Goal: Task Accomplishment & Management: Use online tool/utility

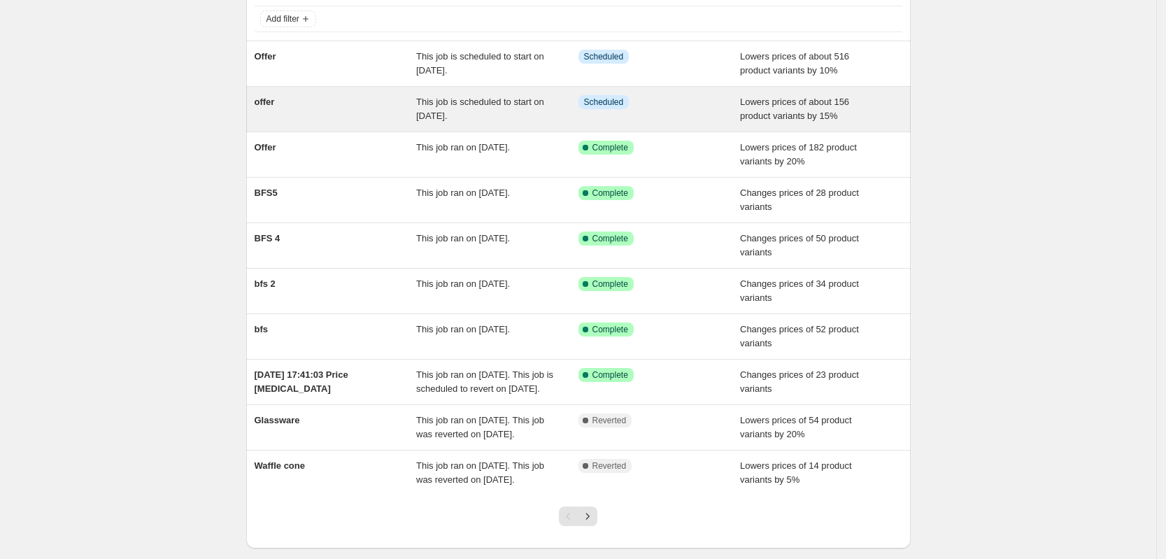
scroll to position [87, 0]
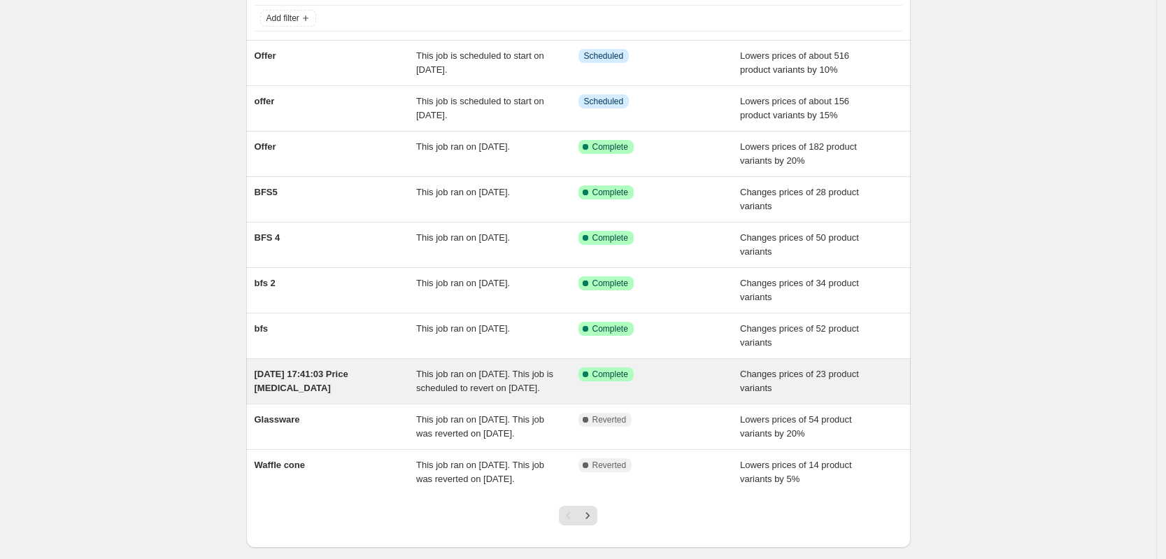
click at [475, 389] on span "This job ran on [DATE]. This job is scheduled to revert on [DATE]." at bounding box center [484, 381] width 137 height 24
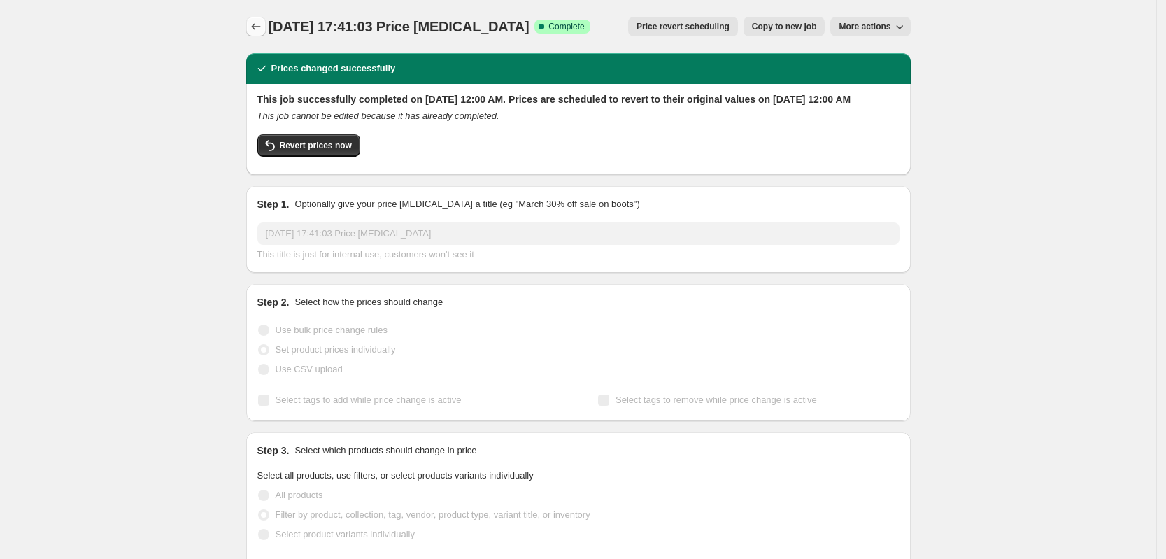
click at [250, 32] on button "Price change jobs" at bounding box center [256, 27] width 20 height 20
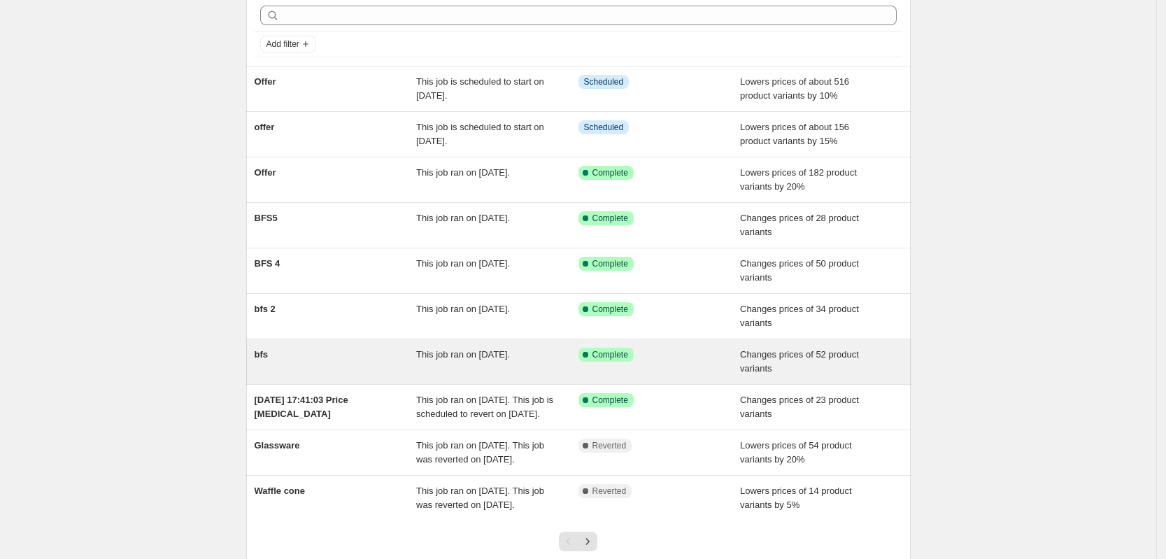
scroll to position [87, 0]
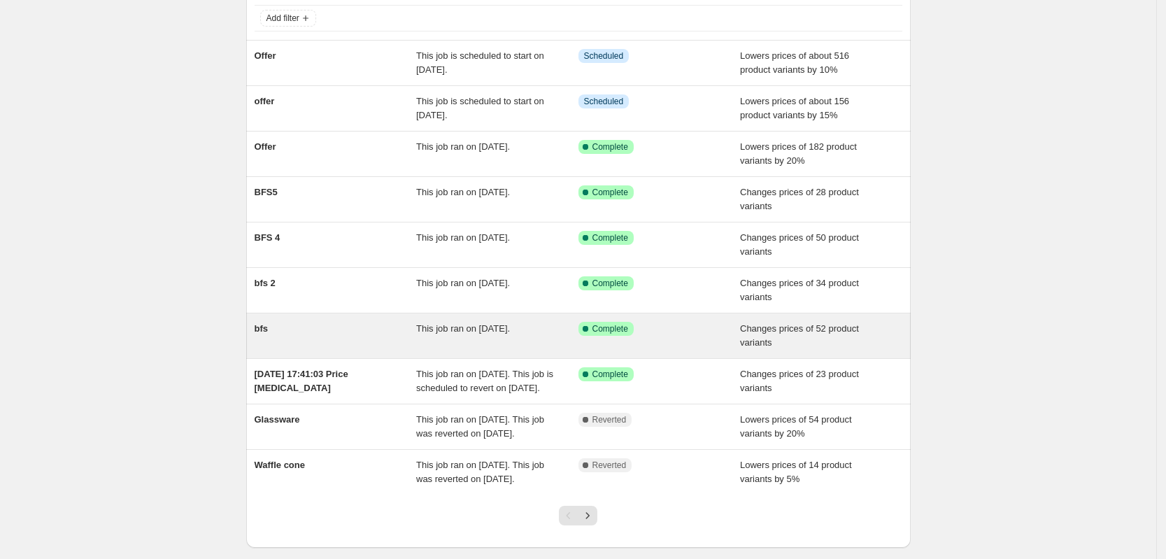
click at [430, 327] on span "This job ran on [DATE]." at bounding box center [463, 328] width 94 height 10
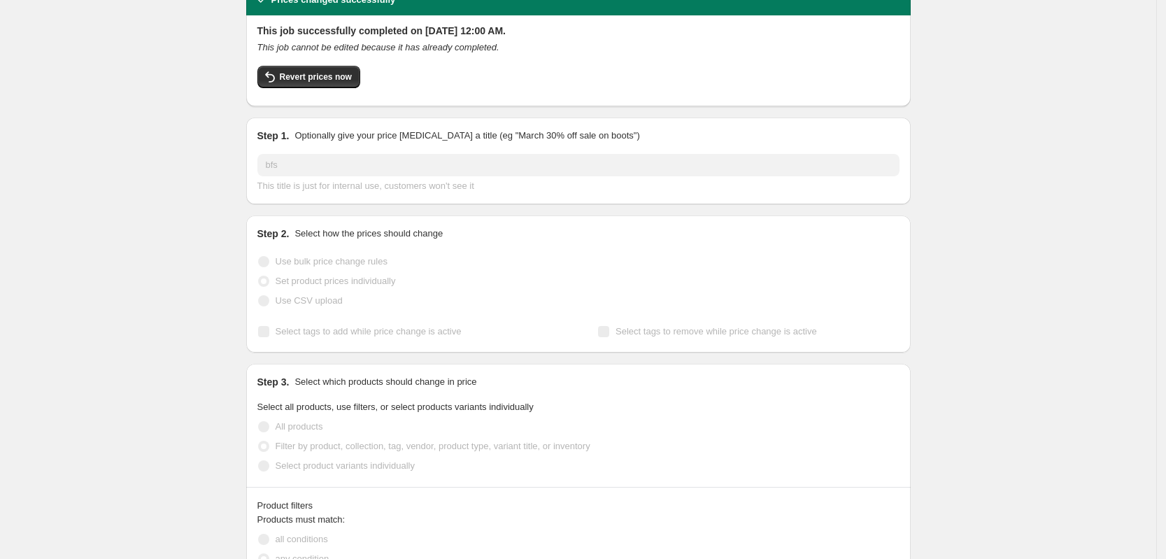
scroll to position [87, 0]
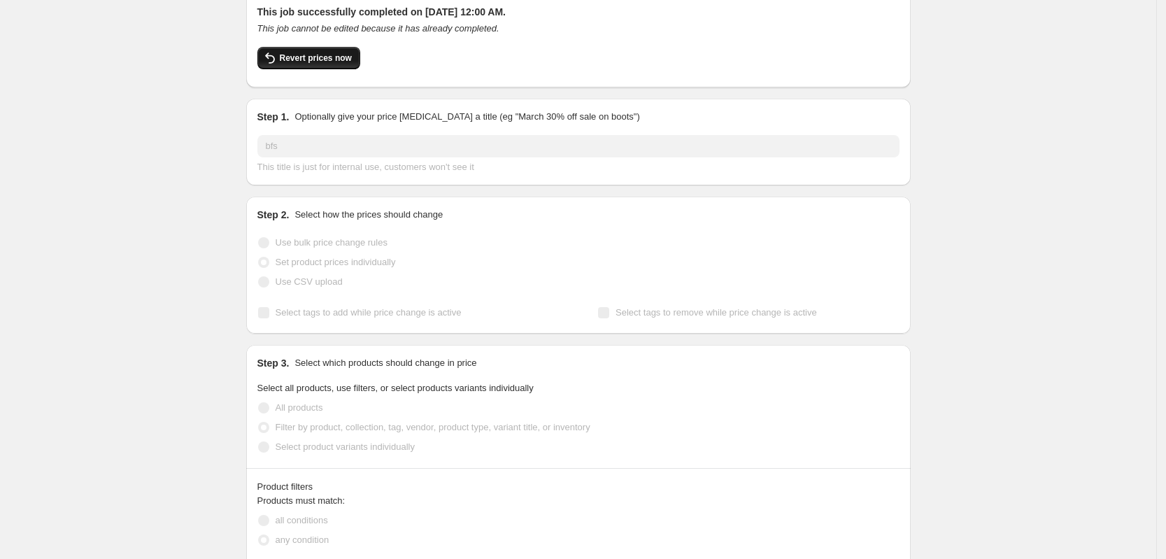
click at [333, 62] on span "Revert prices now" at bounding box center [316, 57] width 72 height 11
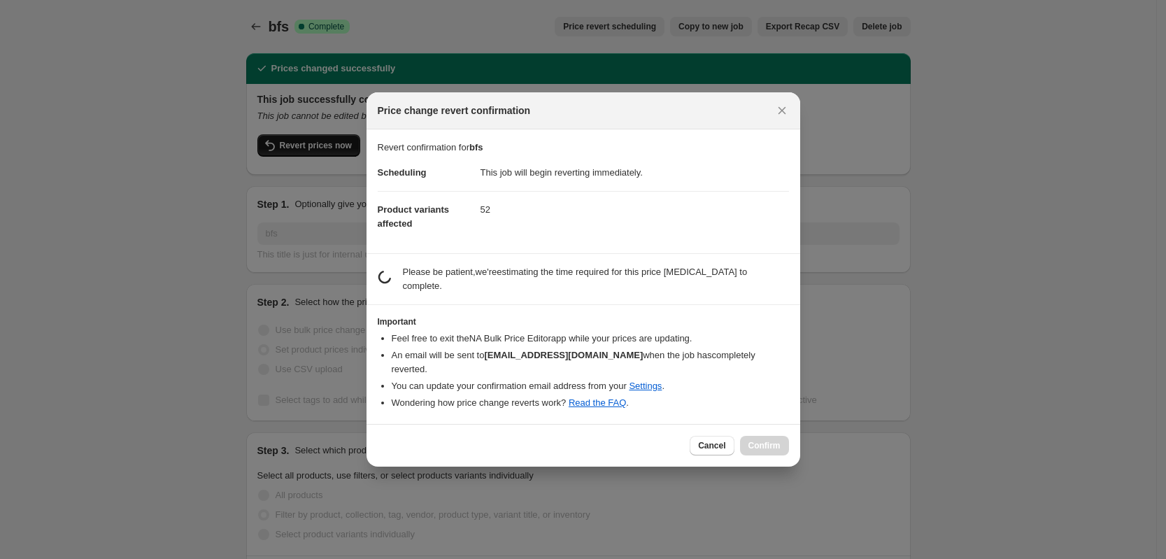
scroll to position [0, 0]
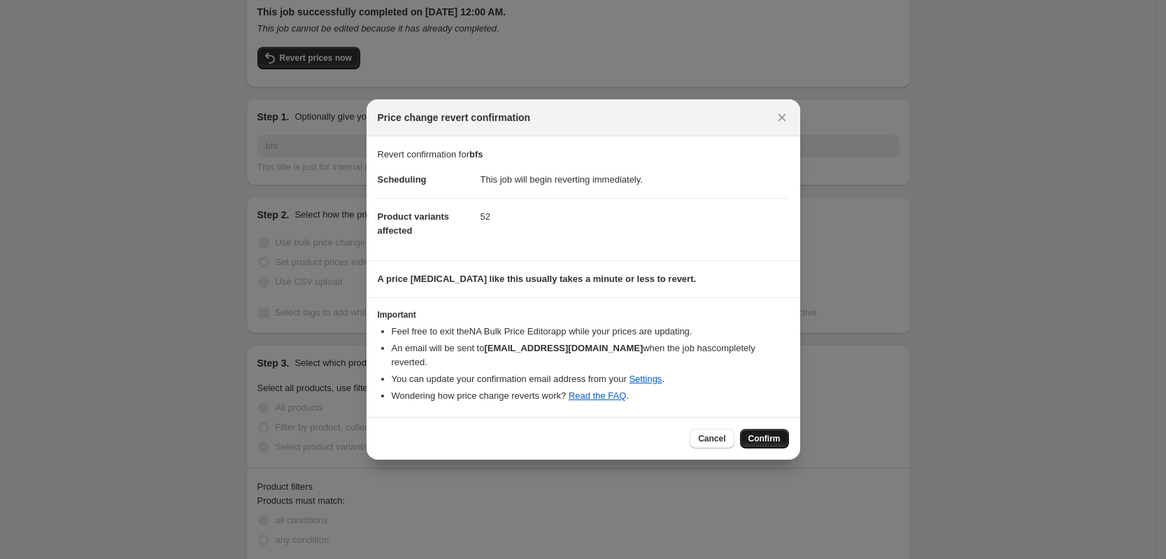
click at [774, 436] on span "Confirm" at bounding box center [764, 438] width 32 height 11
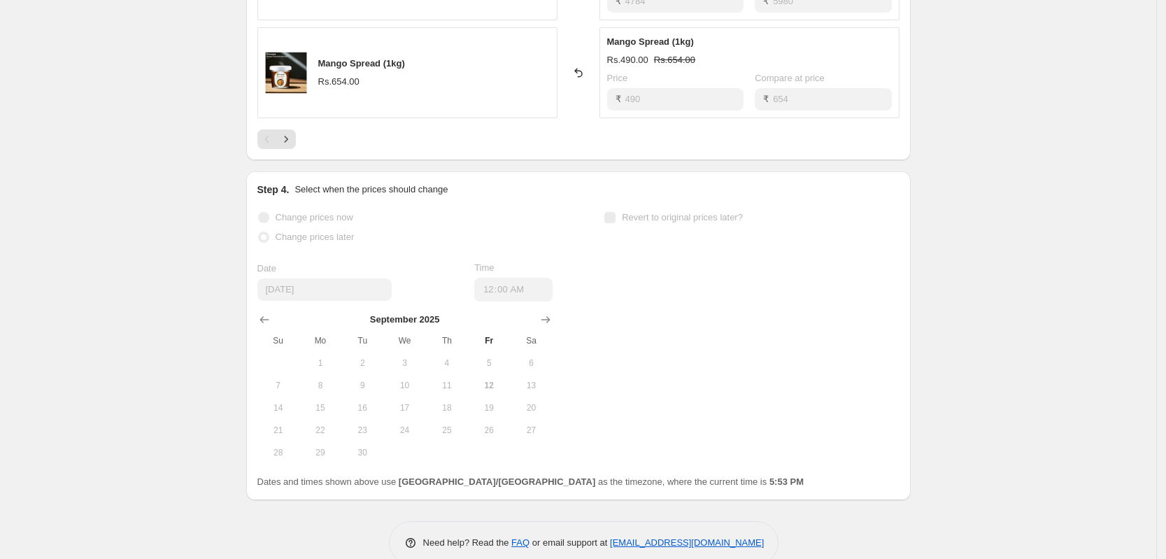
scroll to position [1452, 0]
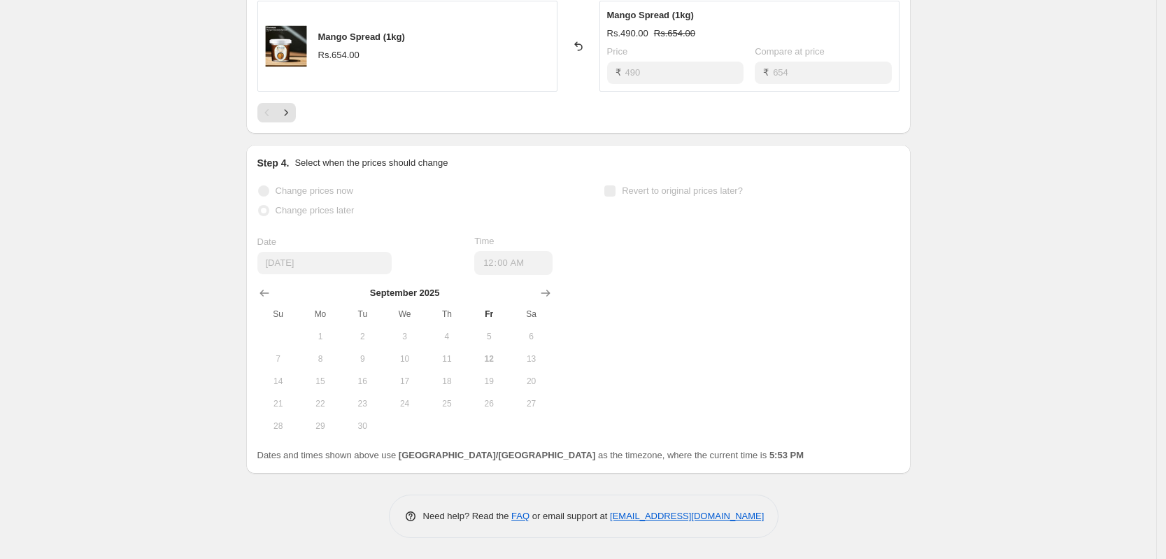
click at [343, 231] on div "Change prices now Change prices later Date [DATE] Time 00:00 [DATE] Su Mo Tu We…" at bounding box center [404, 309] width 295 height 256
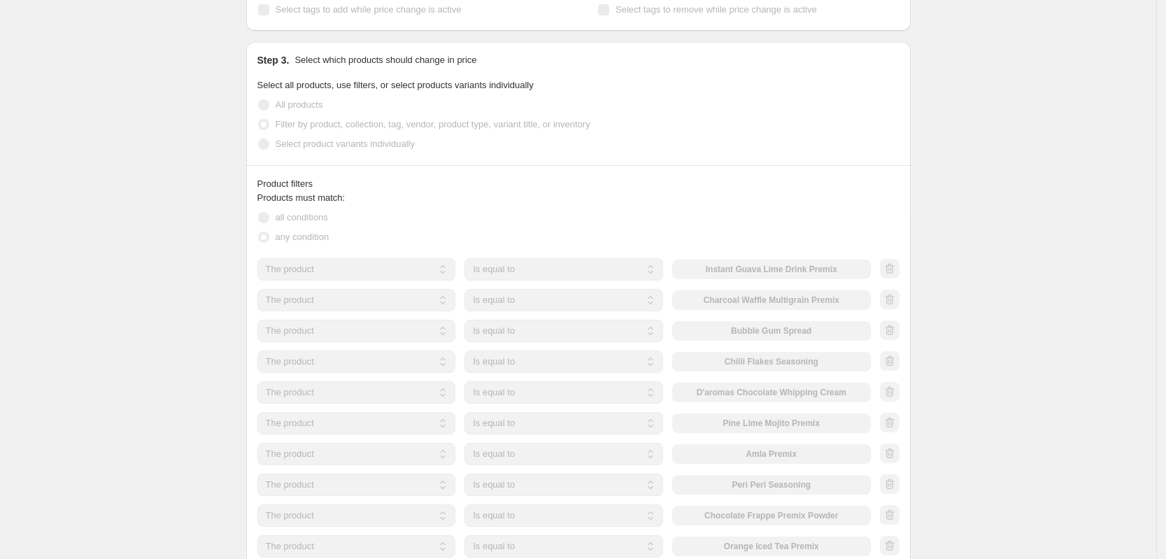
scroll to position [0, 0]
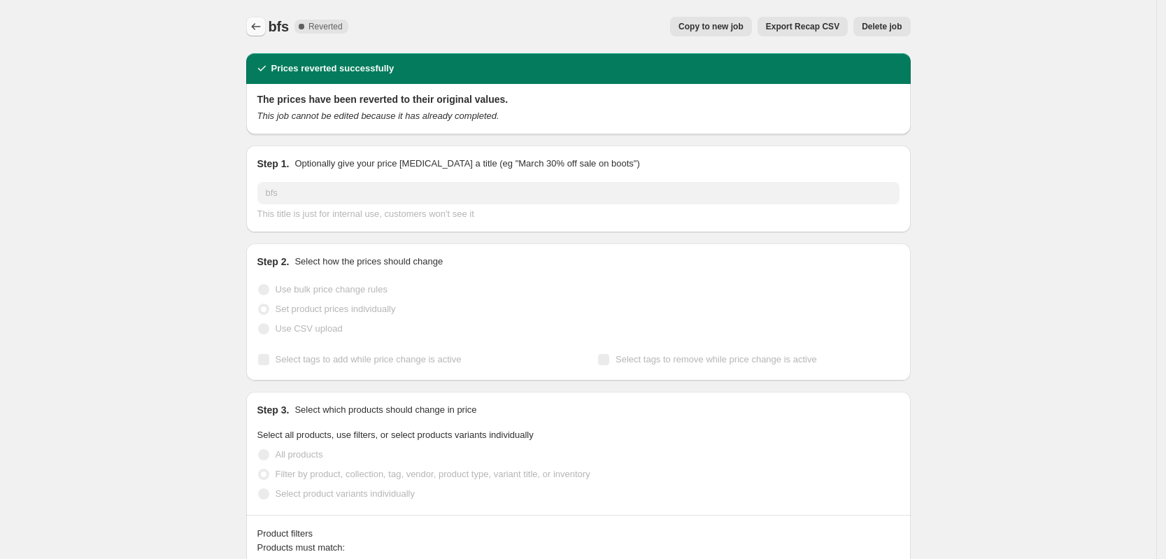
click at [263, 24] on icon "Price change jobs" at bounding box center [256, 27] width 14 height 14
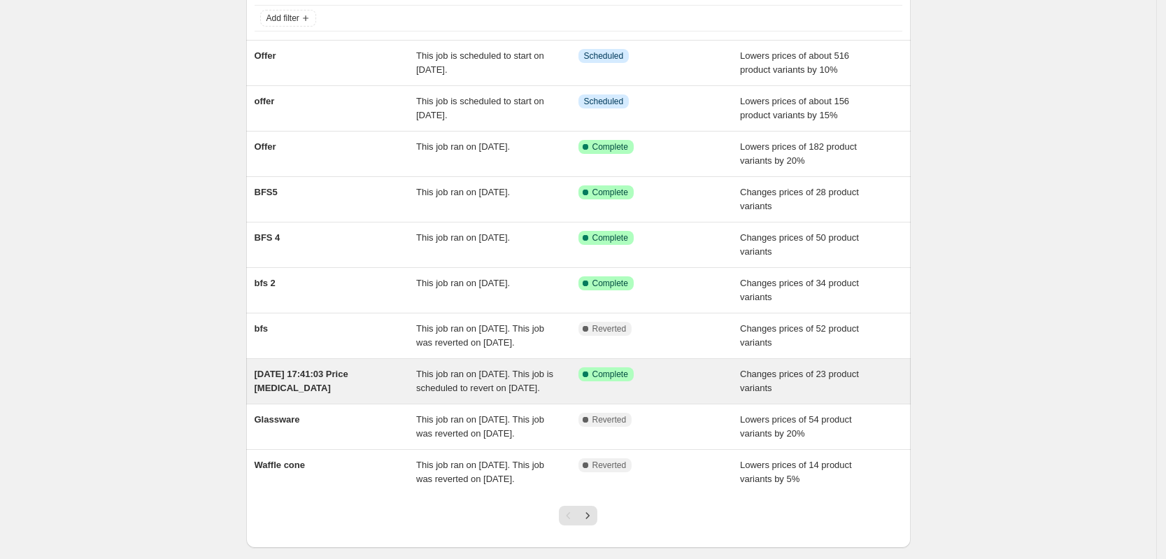
scroll to position [175, 0]
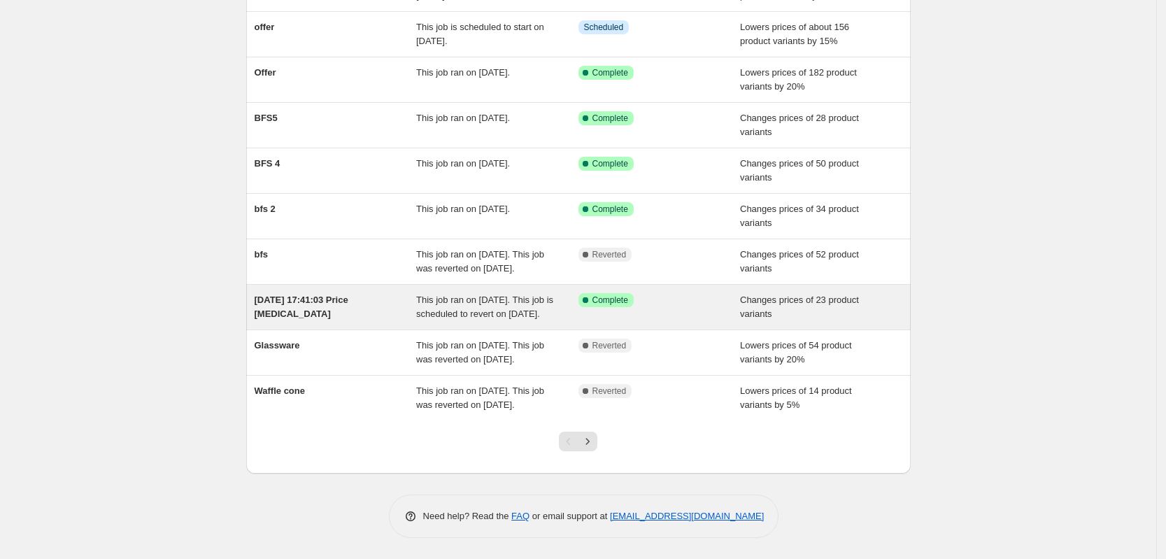
click at [457, 301] on span "This job ran on [DATE]. This job is scheduled to revert on [DATE]." at bounding box center [484, 306] width 137 height 24
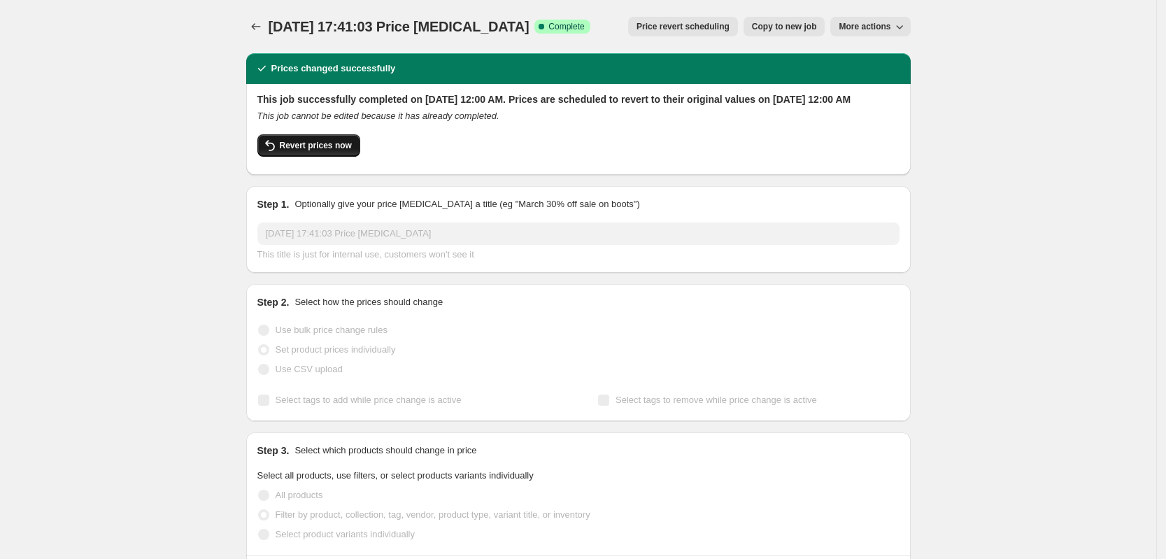
click at [338, 151] on span "Revert prices now" at bounding box center [316, 145] width 72 height 11
checkbox input "false"
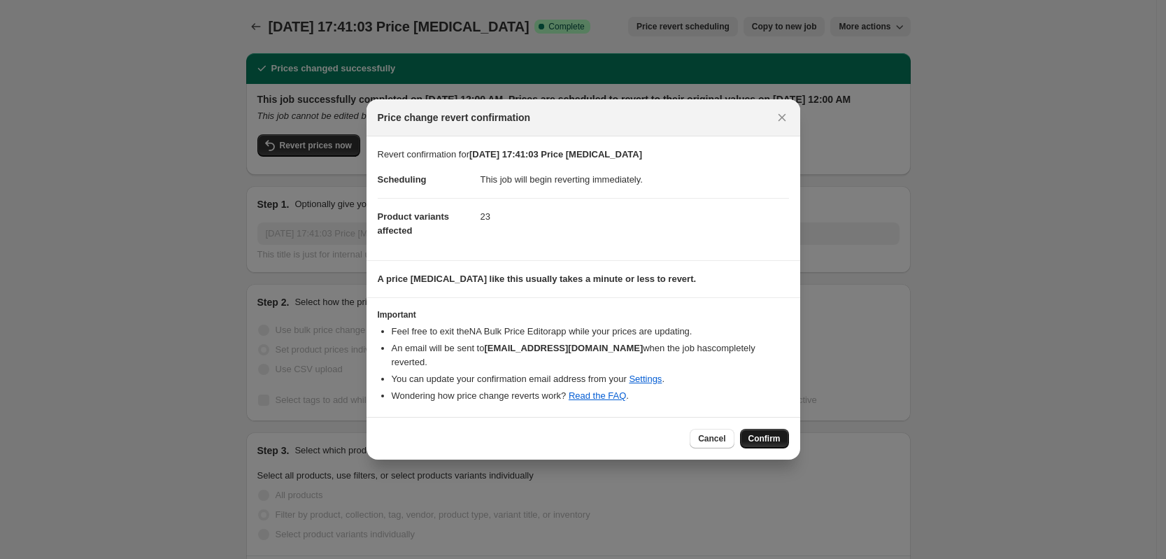
click at [767, 429] on button "Confirm" at bounding box center [764, 439] width 49 height 20
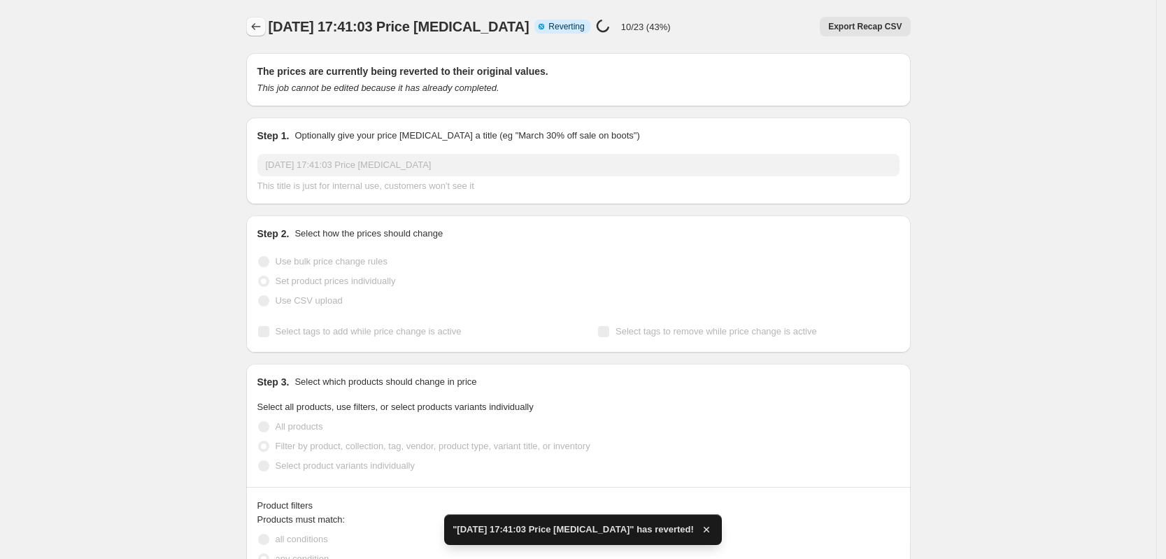
checkbox input "true"
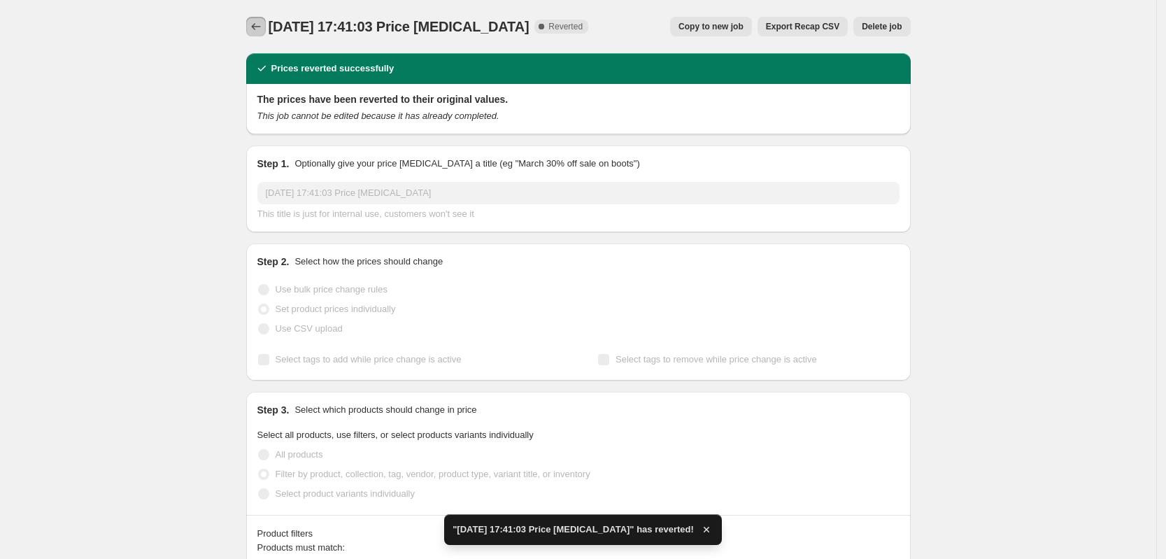
click at [262, 29] on icon "Price change jobs" at bounding box center [256, 27] width 14 height 14
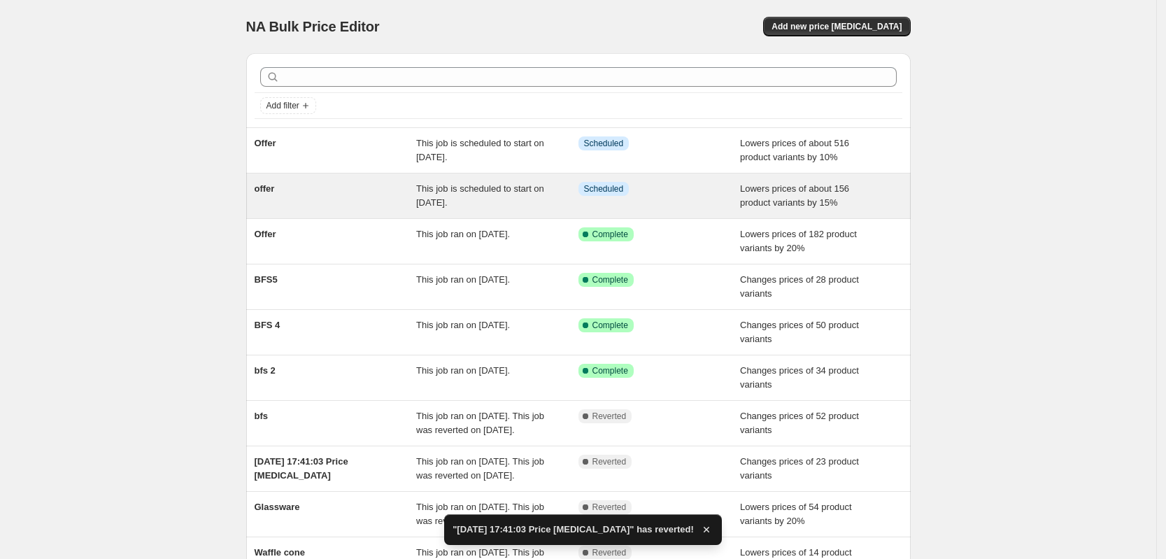
click at [443, 191] on span "This job is scheduled to start on [DATE]." at bounding box center [480, 195] width 128 height 24
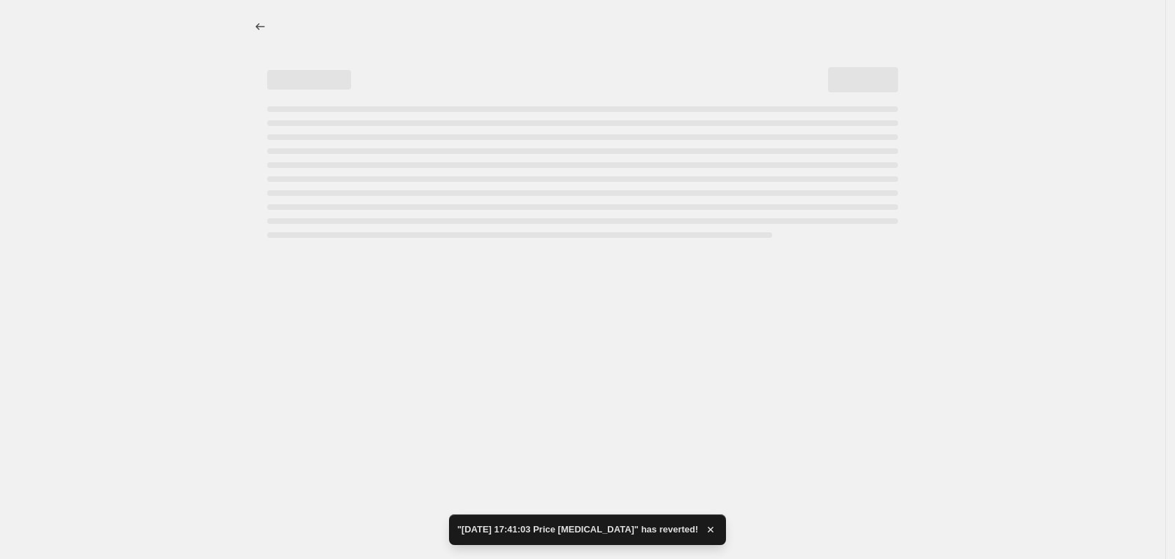
select select "percentage"
select select "collection"
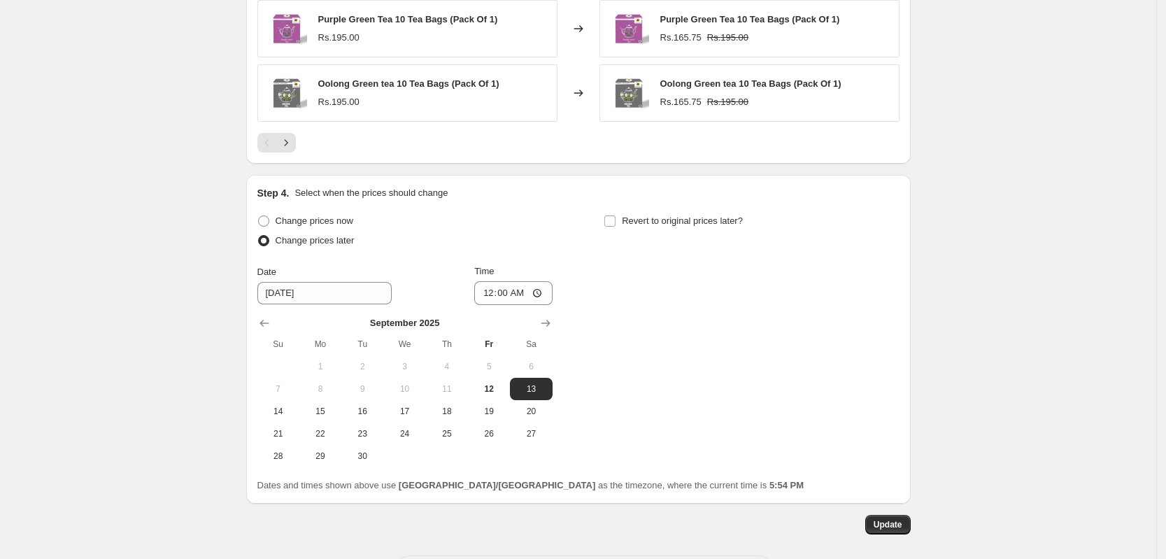
scroll to position [1383, 0]
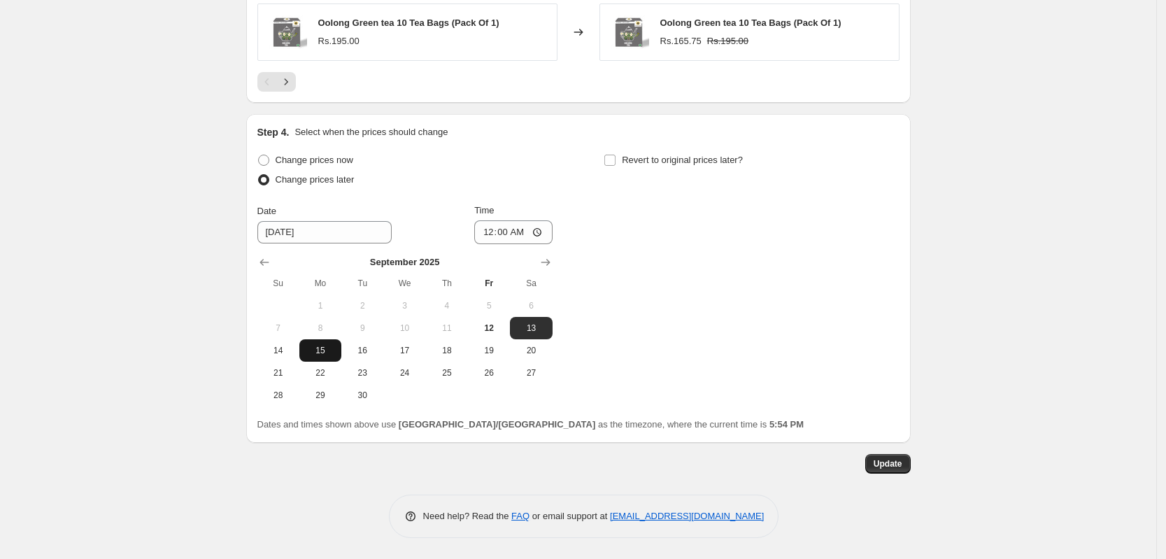
click at [317, 342] on button "15" at bounding box center [320, 350] width 42 height 22
click at [367, 359] on button "16" at bounding box center [362, 350] width 42 height 22
type input "[DATE]"
click at [899, 464] on span "Update" at bounding box center [887, 463] width 29 height 11
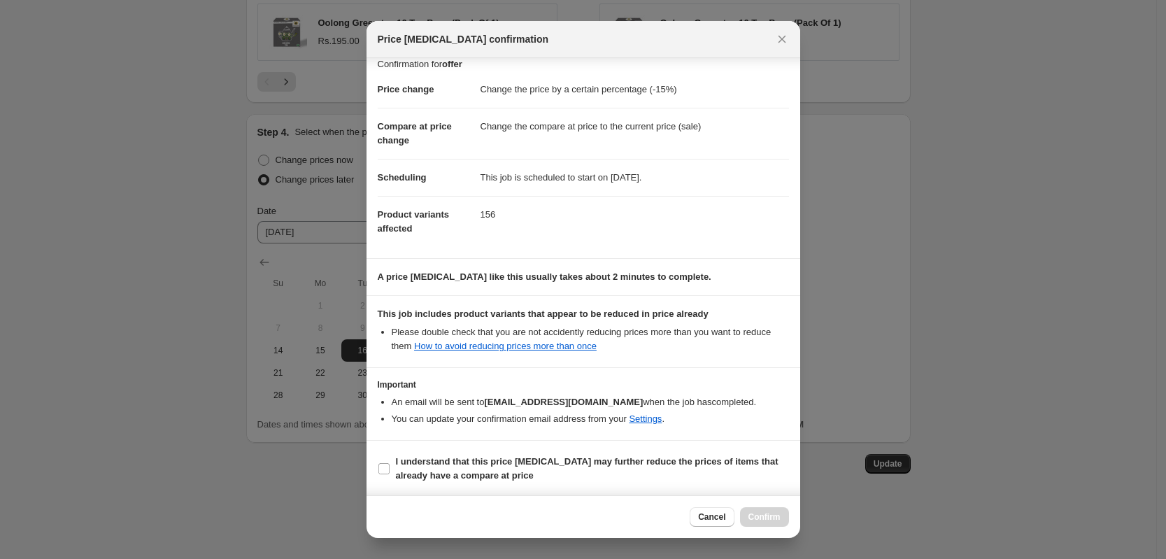
scroll to position [13, 0]
click at [387, 468] on input "I understand that this price [MEDICAL_DATA] may further reduce the prices of it…" at bounding box center [383, 467] width 11 height 11
checkbox input "true"
click at [770, 520] on span "Confirm" at bounding box center [764, 516] width 32 height 11
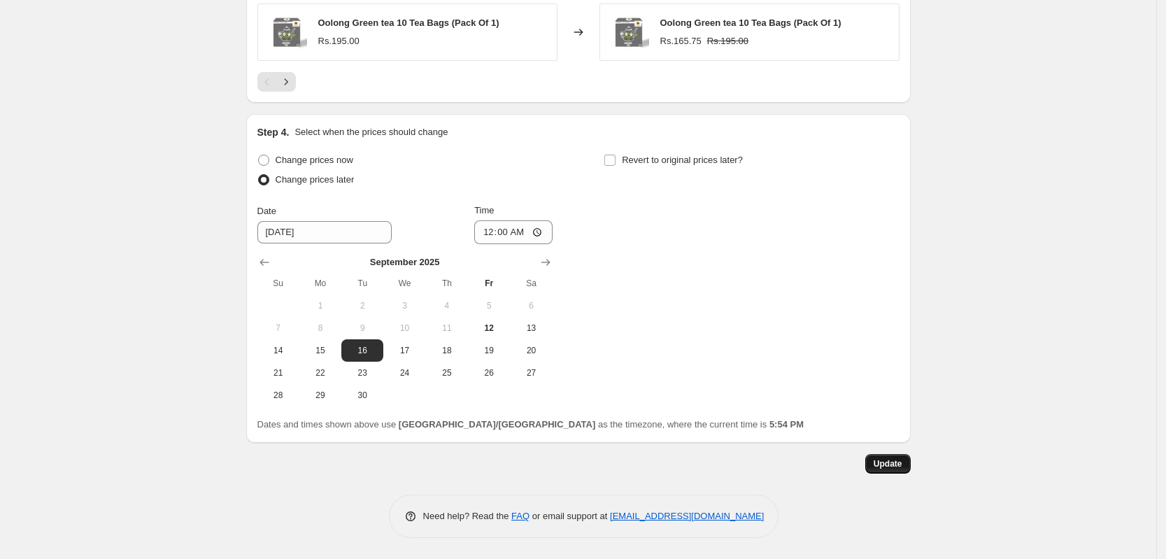
click at [891, 466] on span "Update" at bounding box center [887, 463] width 29 height 11
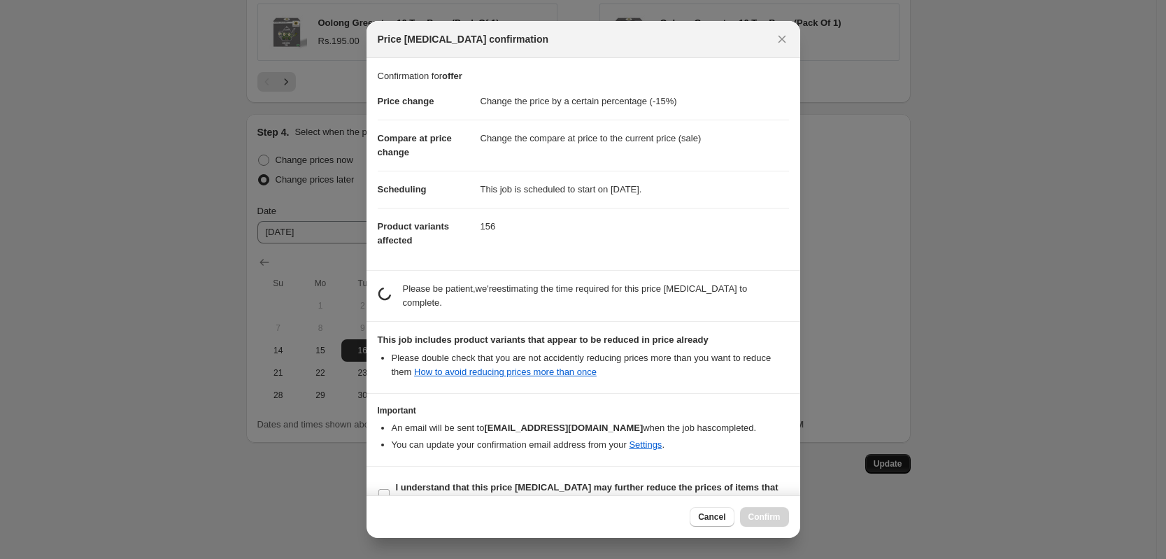
scroll to position [0, 0]
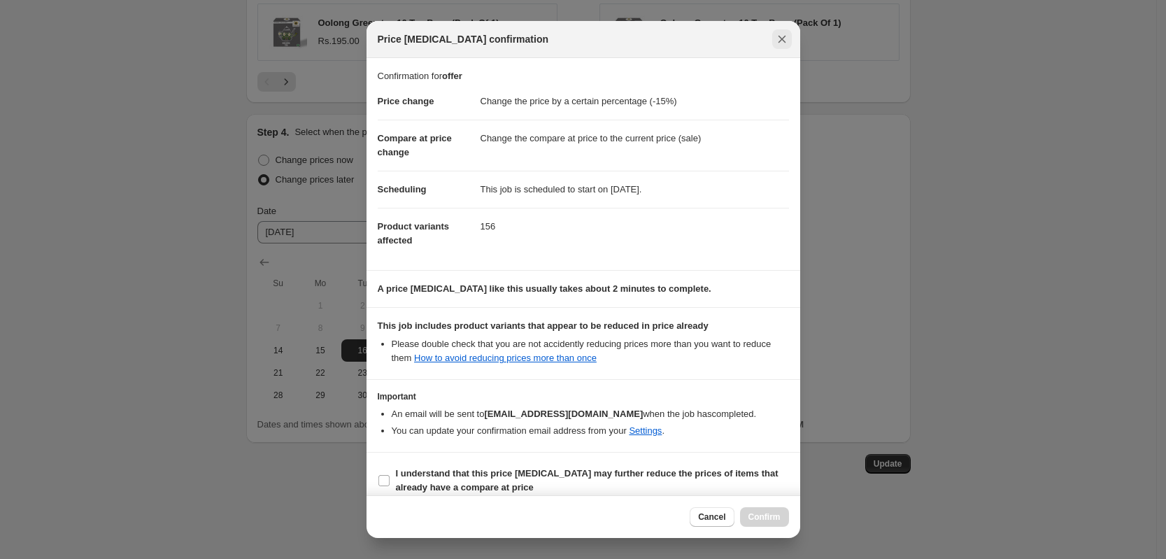
click at [786, 43] on icon "Close" at bounding box center [782, 39] width 14 height 14
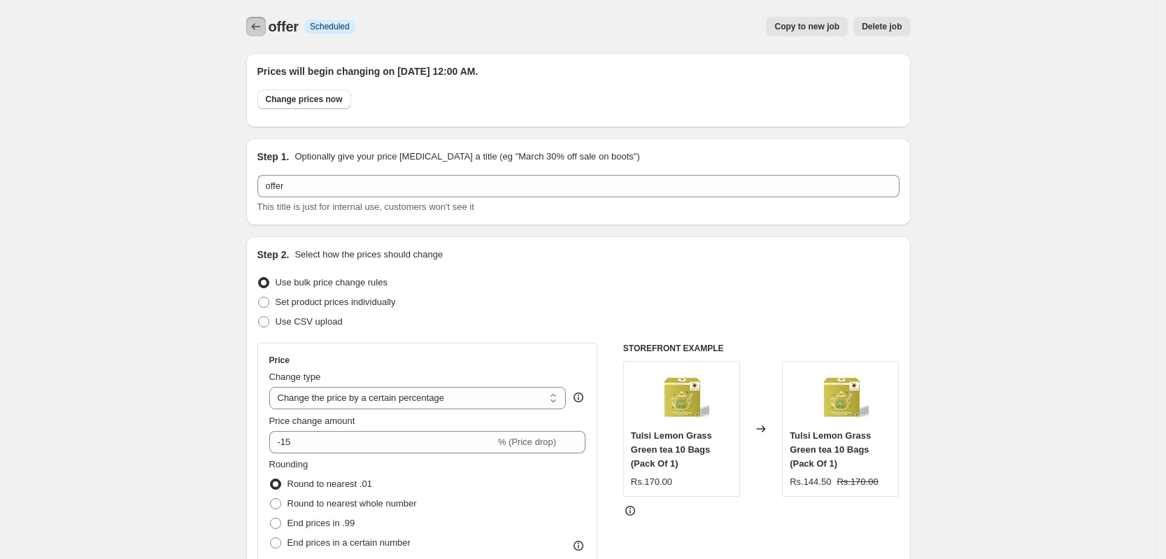
click at [257, 22] on icon "Price change jobs" at bounding box center [256, 27] width 14 height 14
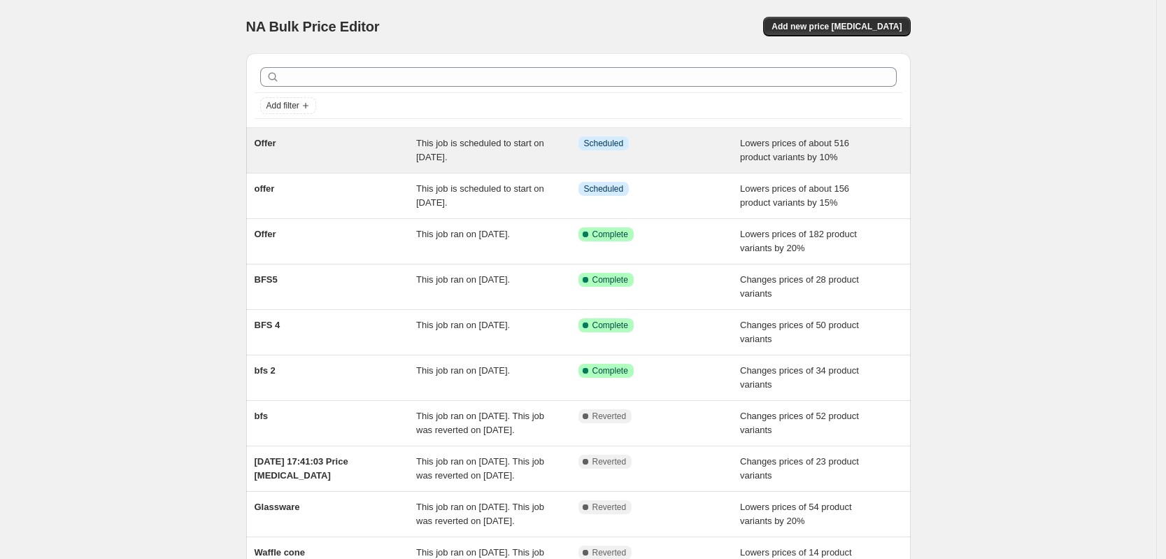
click at [478, 151] on span "This job is scheduled to start on [DATE]." at bounding box center [480, 150] width 128 height 24
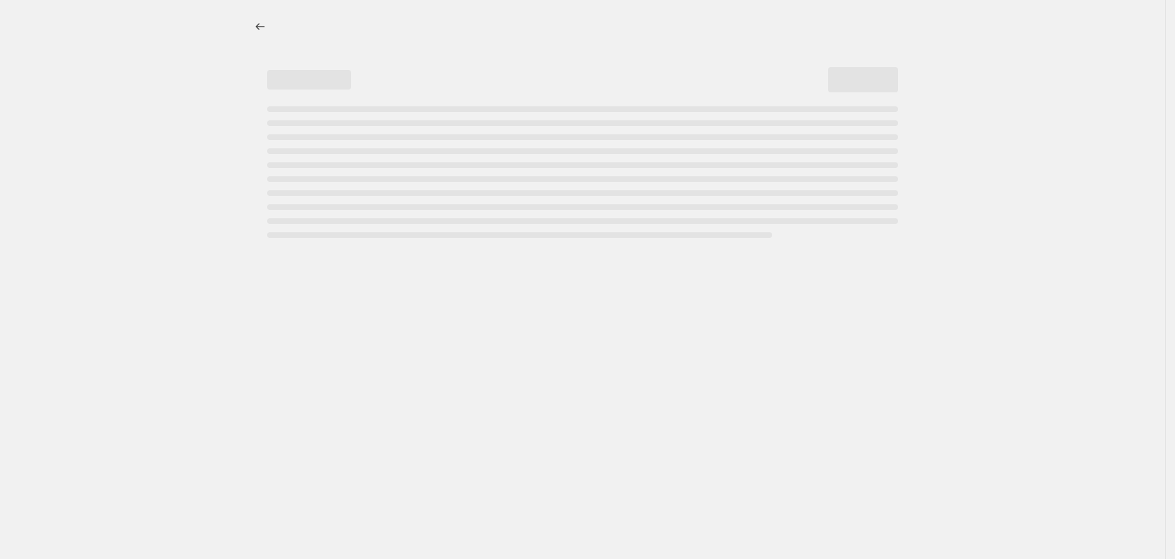
select select "percentage"
select select "collection"
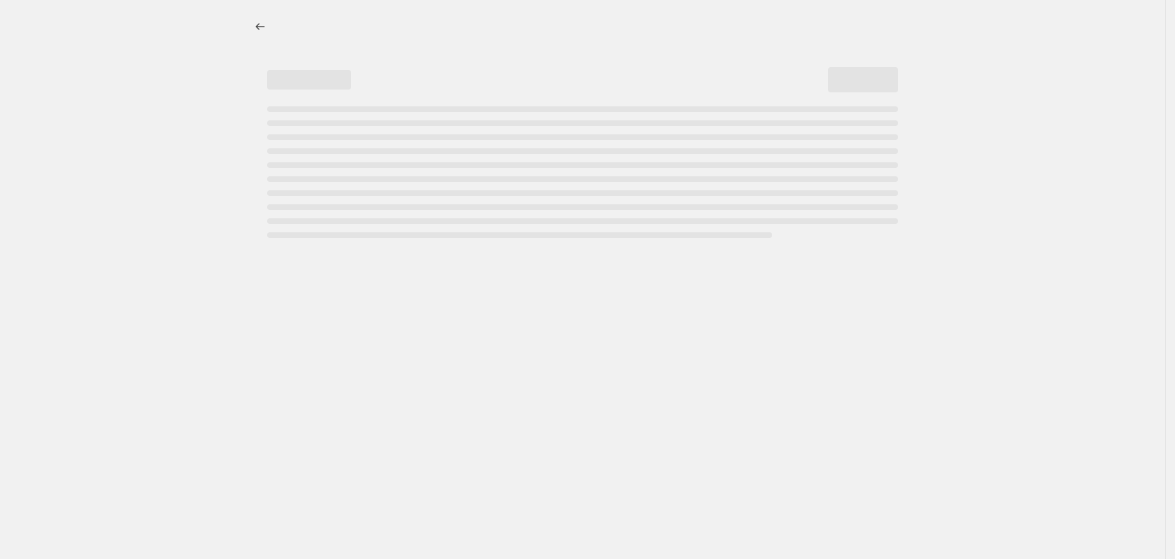
select select "collection"
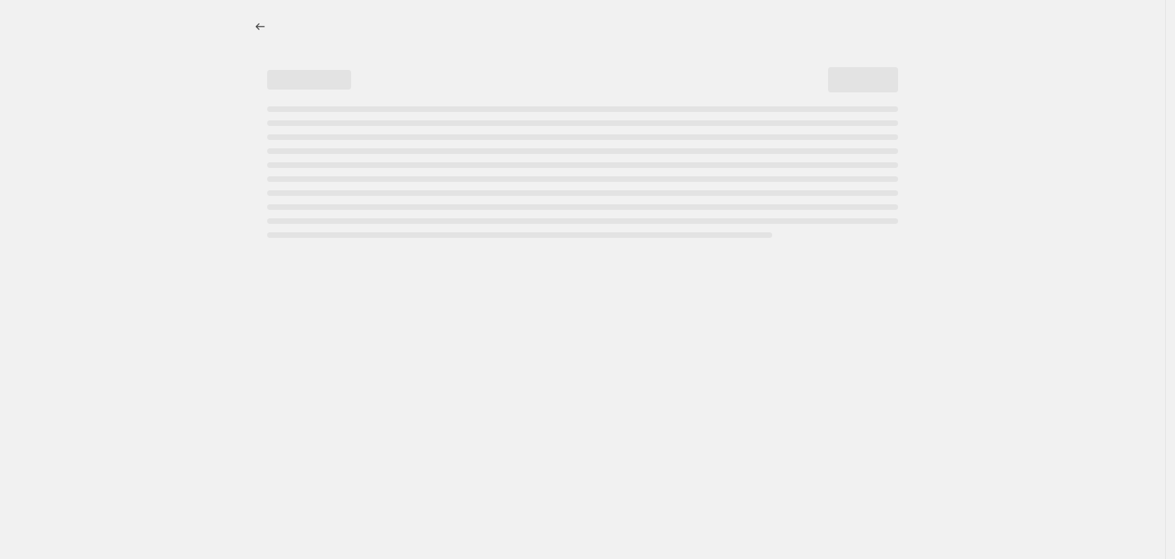
select select "collection"
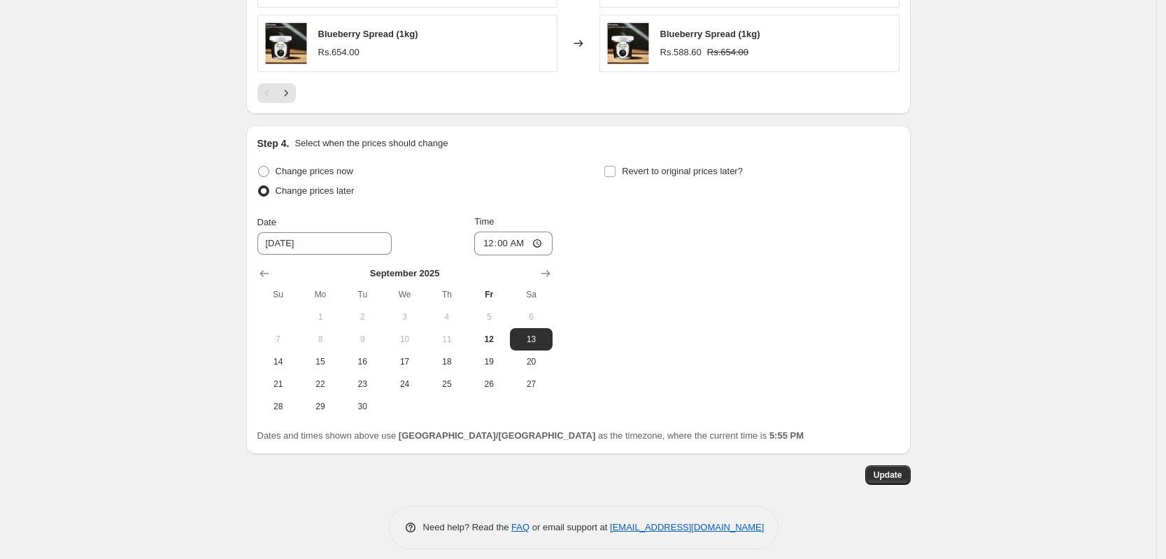
scroll to position [1629, 0]
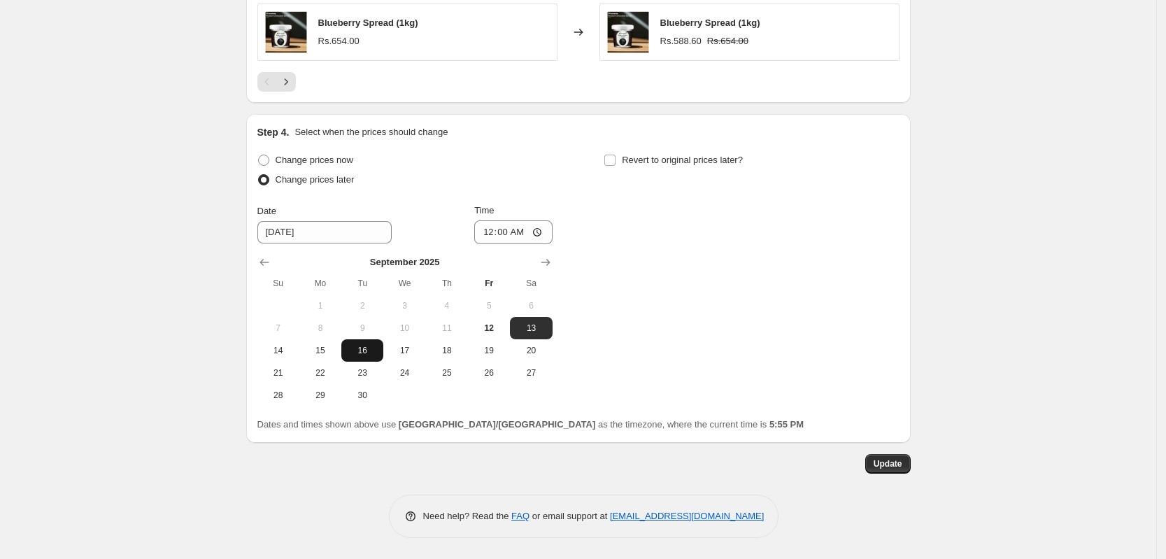
click at [366, 354] on span "16" at bounding box center [362, 350] width 31 height 11
type input "[DATE]"
click at [896, 469] on span "Update" at bounding box center [887, 463] width 29 height 11
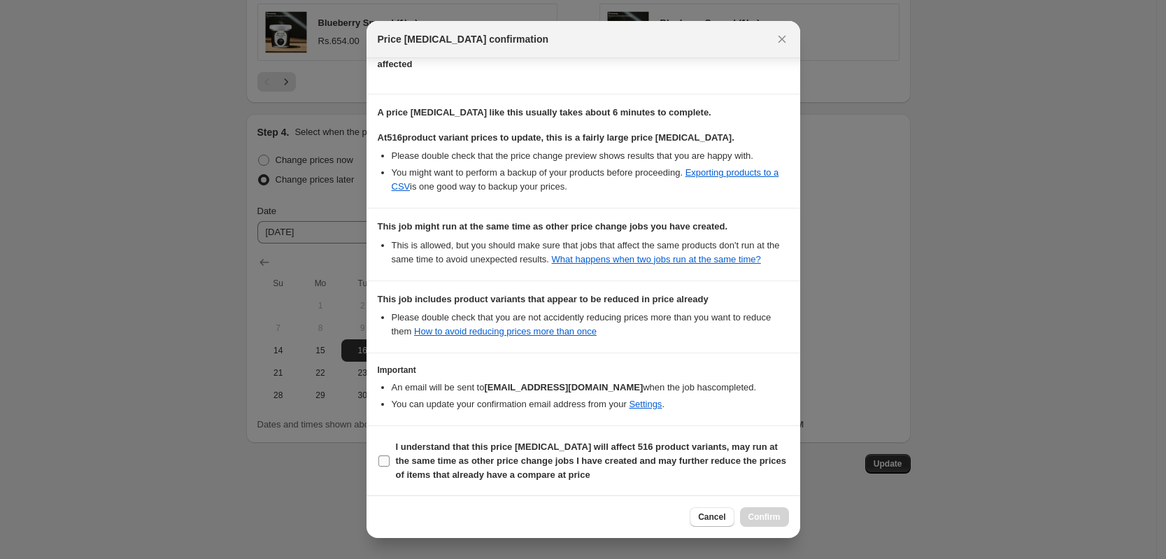
scroll to position [177, 0]
click at [387, 462] on input "I understand that this price [MEDICAL_DATA] will affect 516 product variants, m…" at bounding box center [383, 460] width 11 height 11
checkbox input "true"
click at [759, 513] on span "Confirm" at bounding box center [764, 516] width 32 height 11
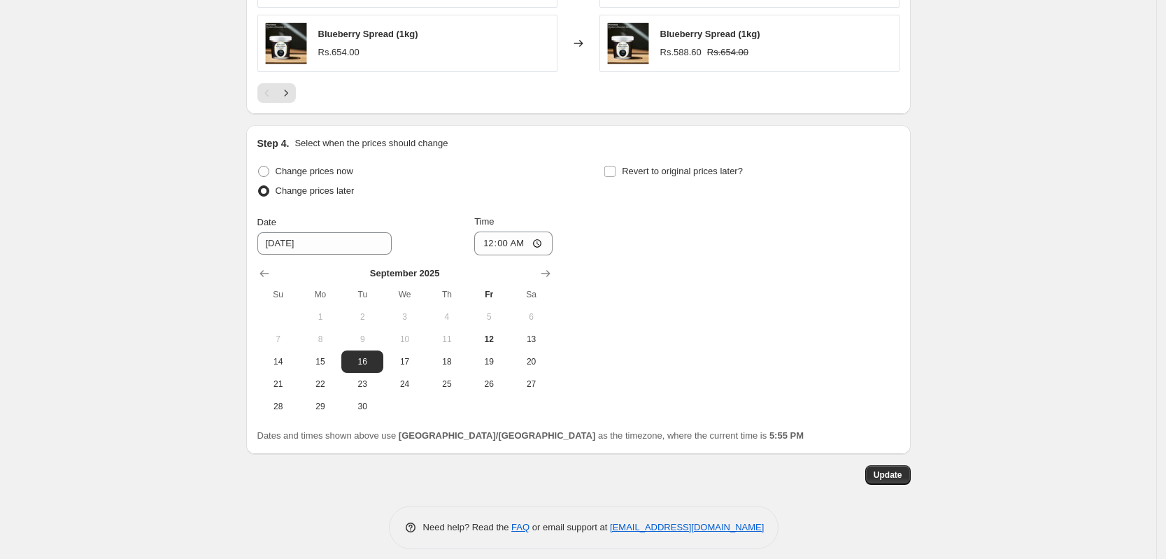
scroll to position [1629, 0]
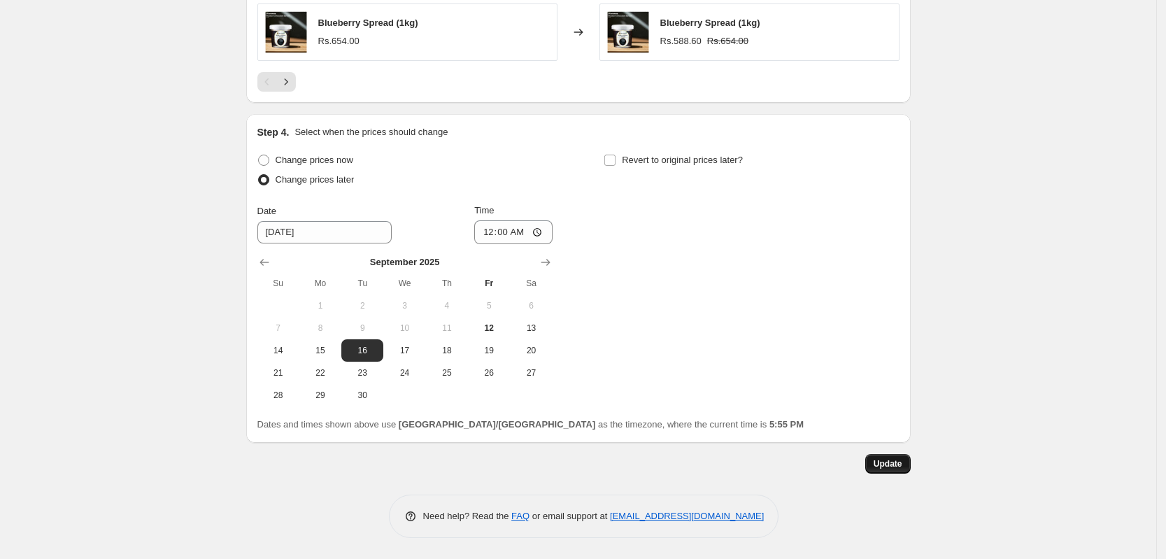
click at [887, 462] on span "Update" at bounding box center [887, 463] width 29 height 11
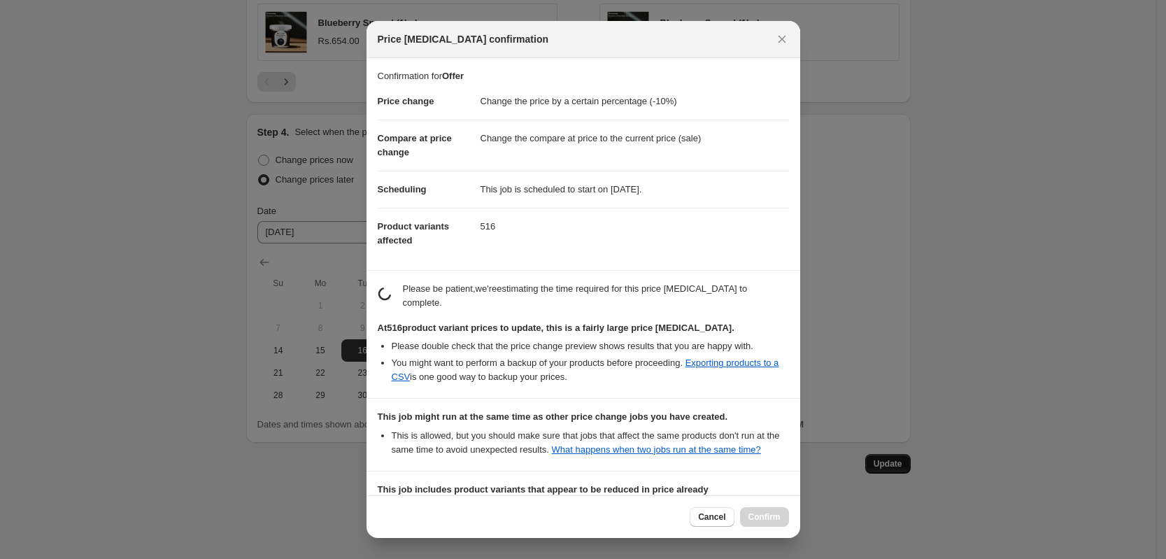
scroll to position [0, 0]
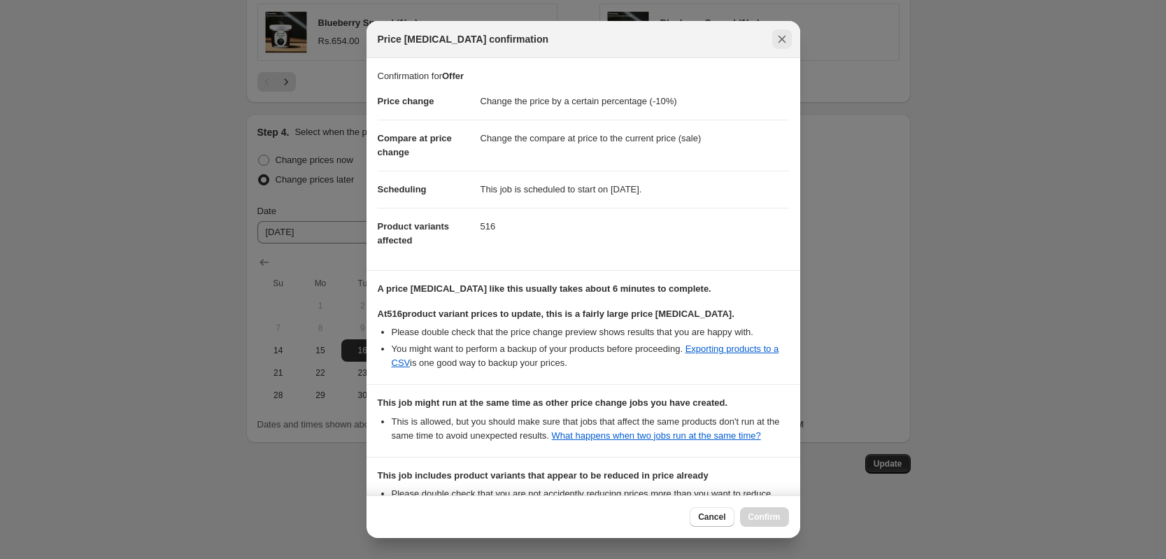
click at [785, 41] on icon "Close" at bounding box center [782, 39] width 14 height 14
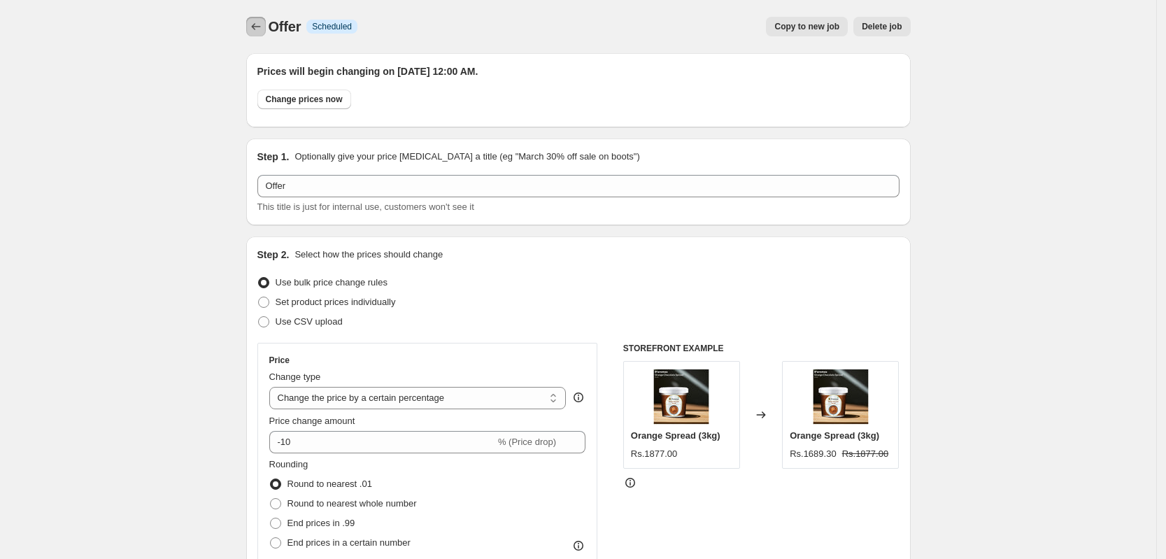
click at [260, 30] on icon "Price change jobs" at bounding box center [256, 27] width 14 height 14
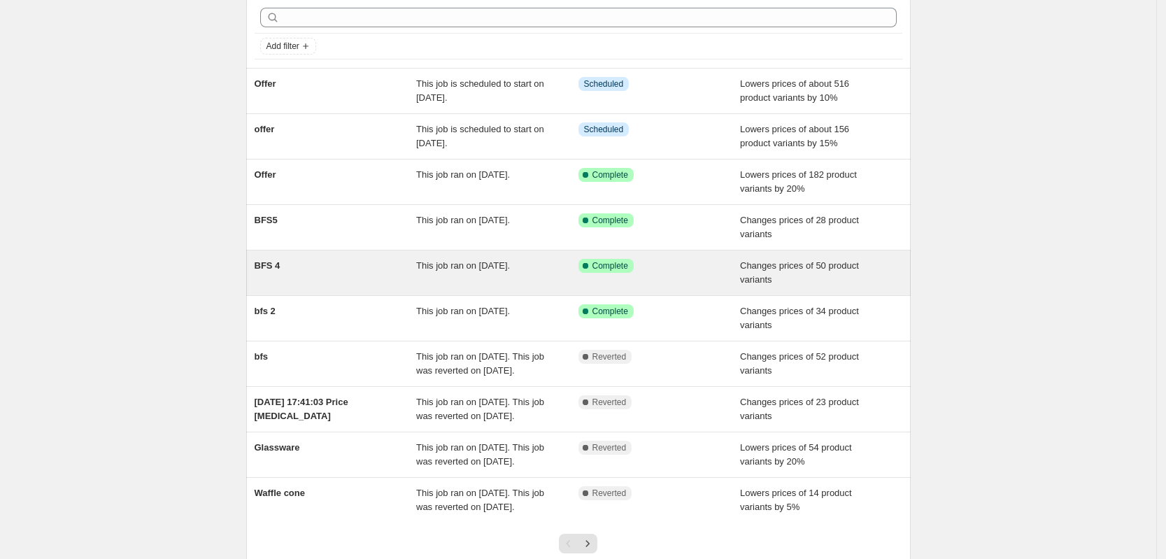
scroll to position [87, 0]
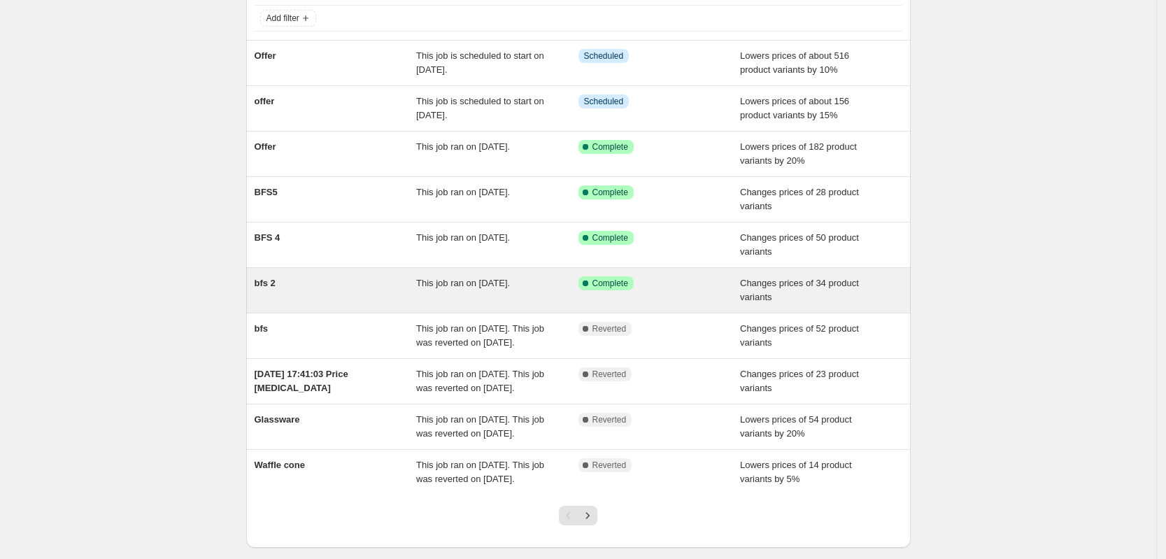
click at [481, 278] on span "This job ran on [DATE]." at bounding box center [463, 283] width 94 height 10
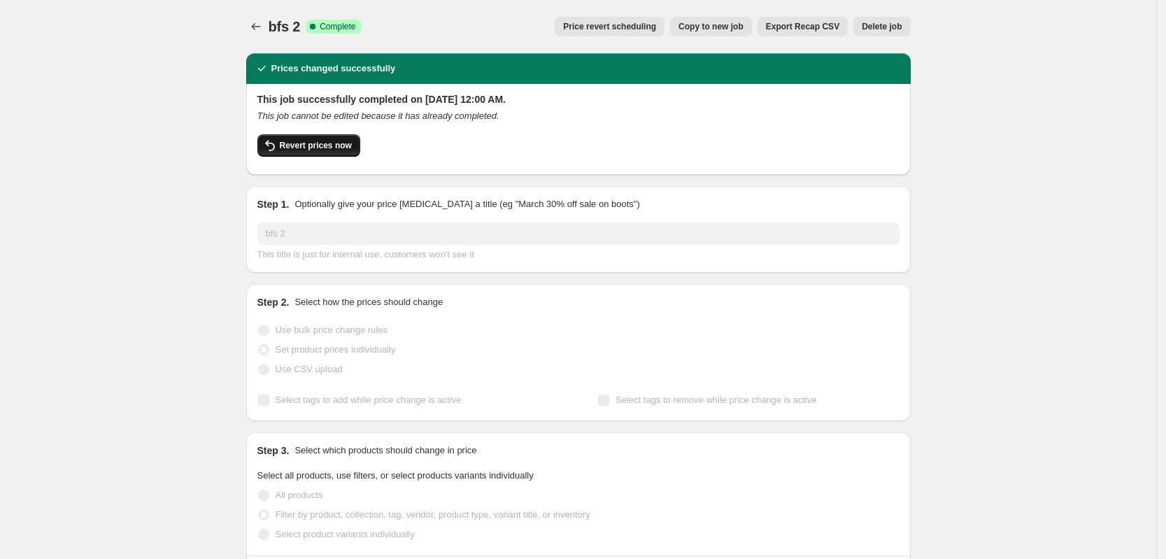
click at [318, 144] on span "Revert prices now" at bounding box center [316, 145] width 72 height 11
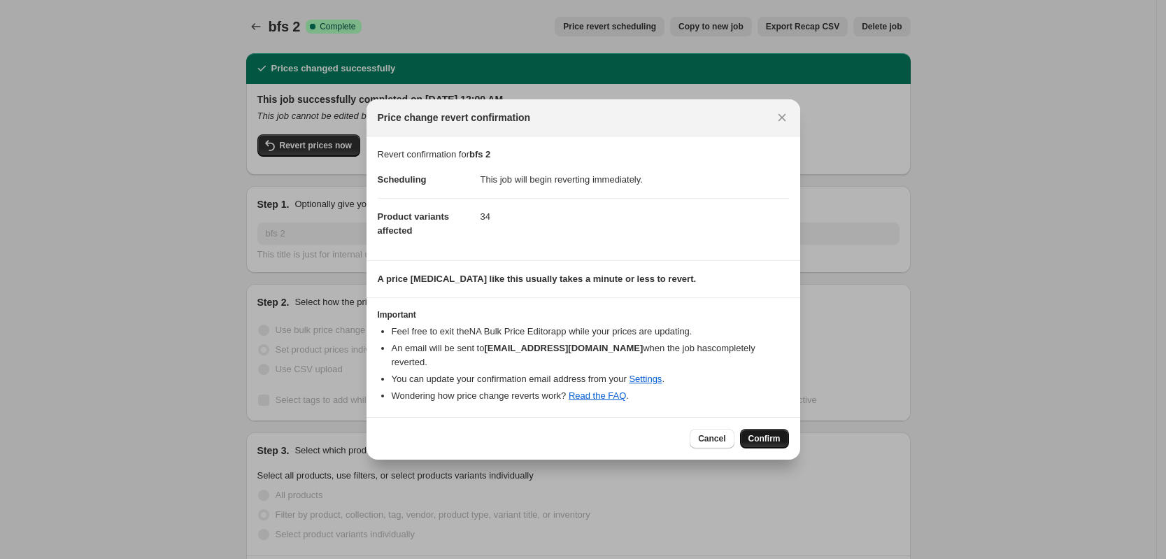
click at [769, 433] on span "Confirm" at bounding box center [764, 438] width 32 height 11
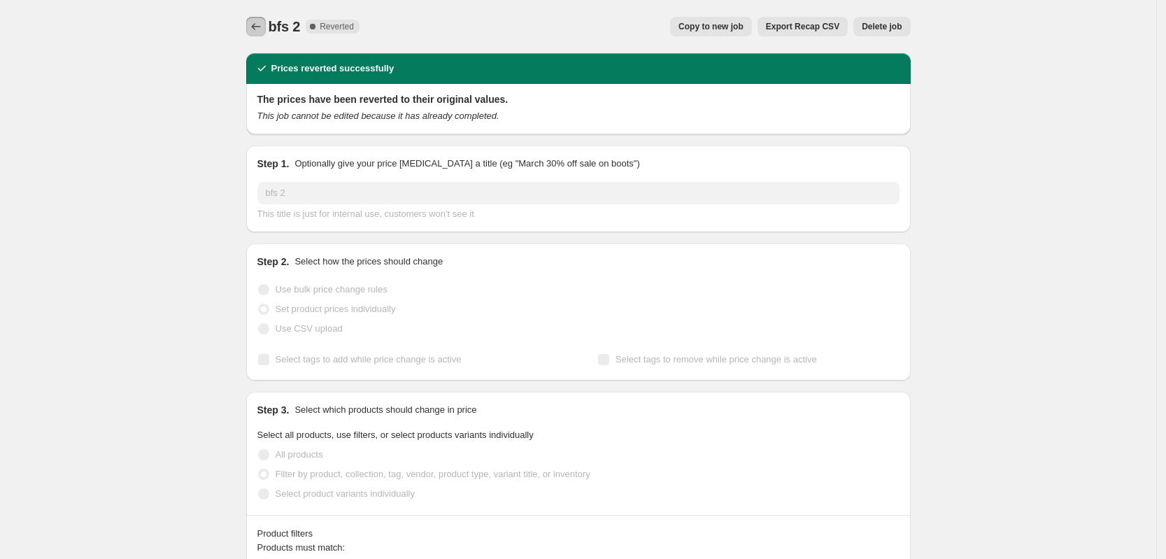
click at [260, 27] on icon "Price change jobs" at bounding box center [256, 27] width 14 height 14
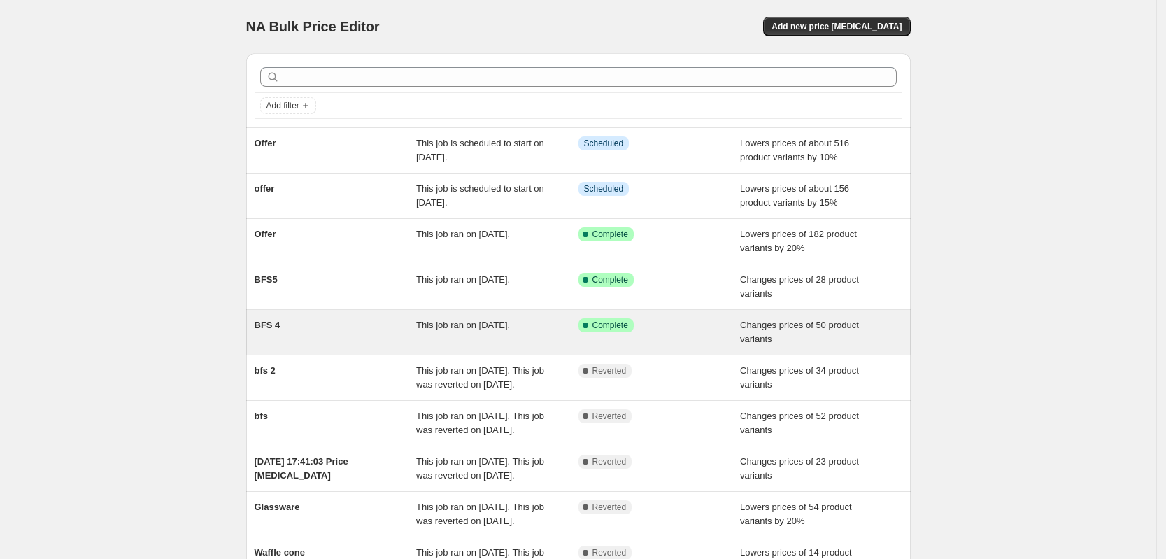
click at [432, 327] on span "This job ran on [DATE]." at bounding box center [463, 325] width 94 height 10
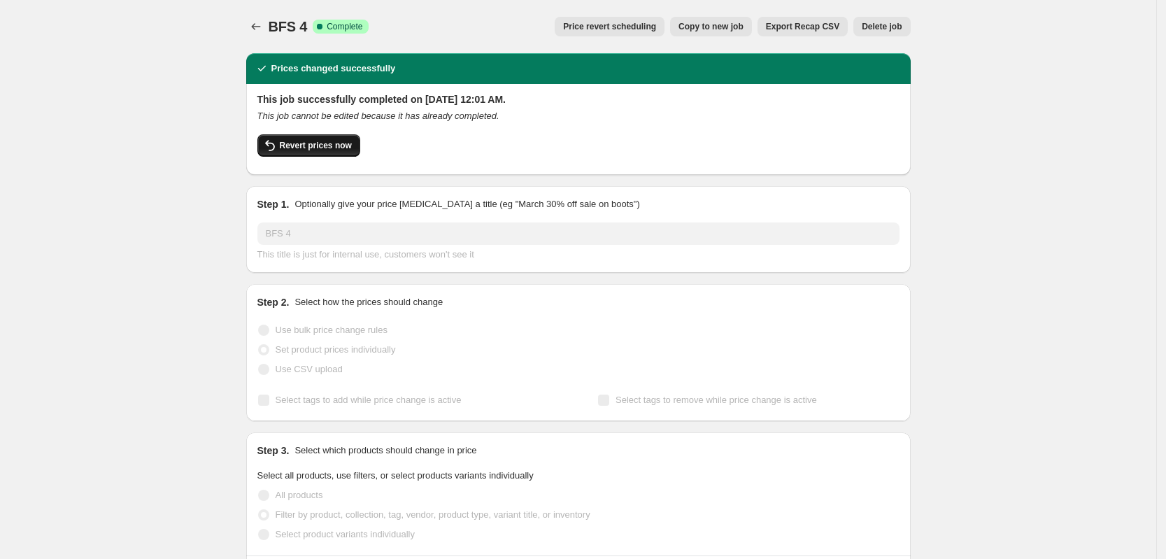
click at [338, 148] on span "Revert prices now" at bounding box center [316, 145] width 72 height 11
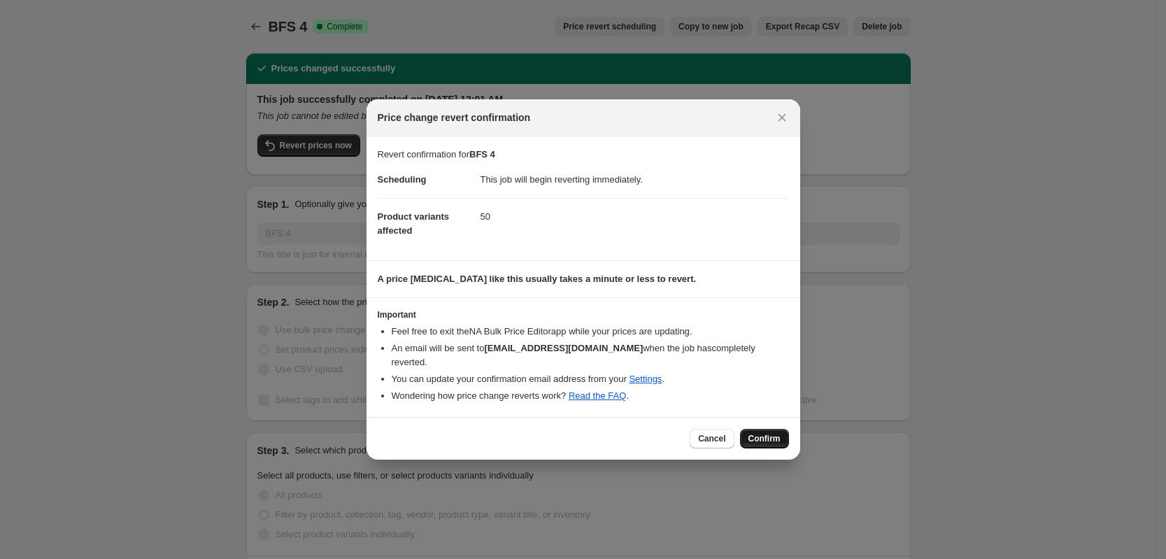
click at [761, 429] on button "Confirm" at bounding box center [764, 439] width 49 height 20
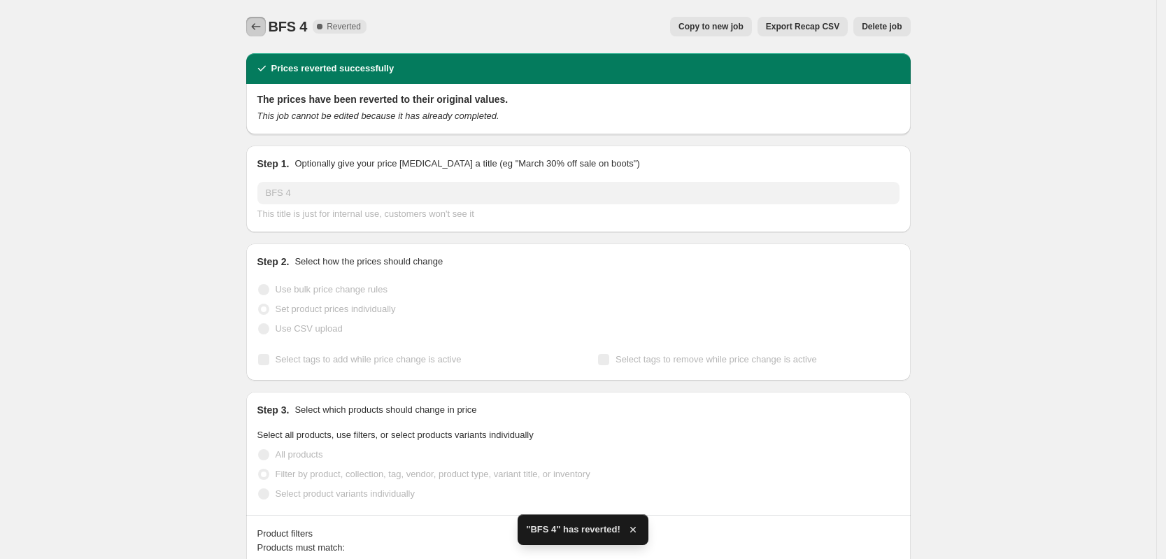
click at [257, 27] on icon "Price change jobs" at bounding box center [255, 26] width 9 height 7
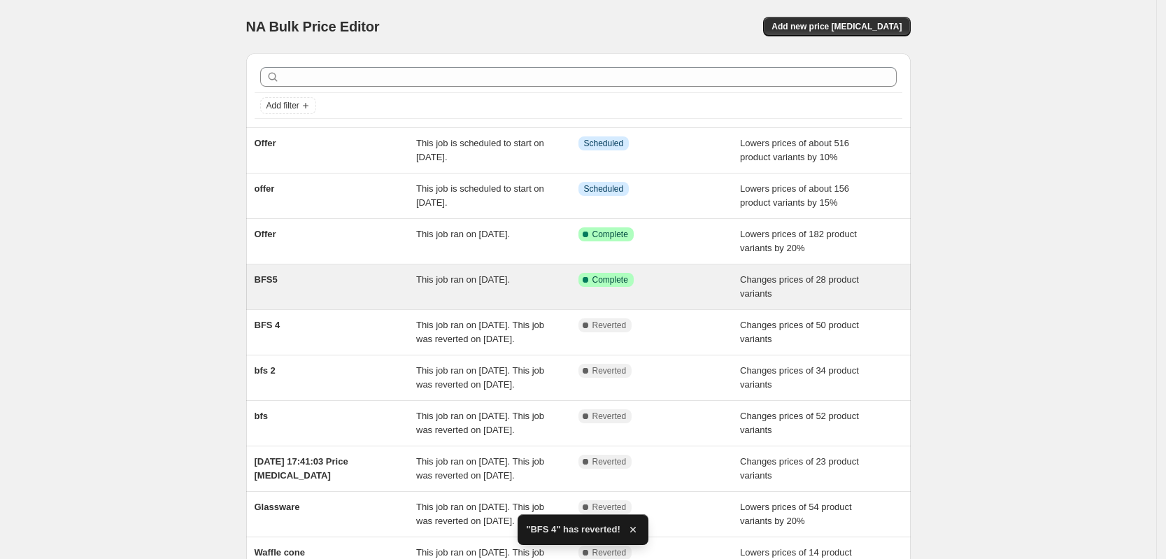
click at [430, 283] on span "This job ran on [DATE]." at bounding box center [463, 279] width 94 height 10
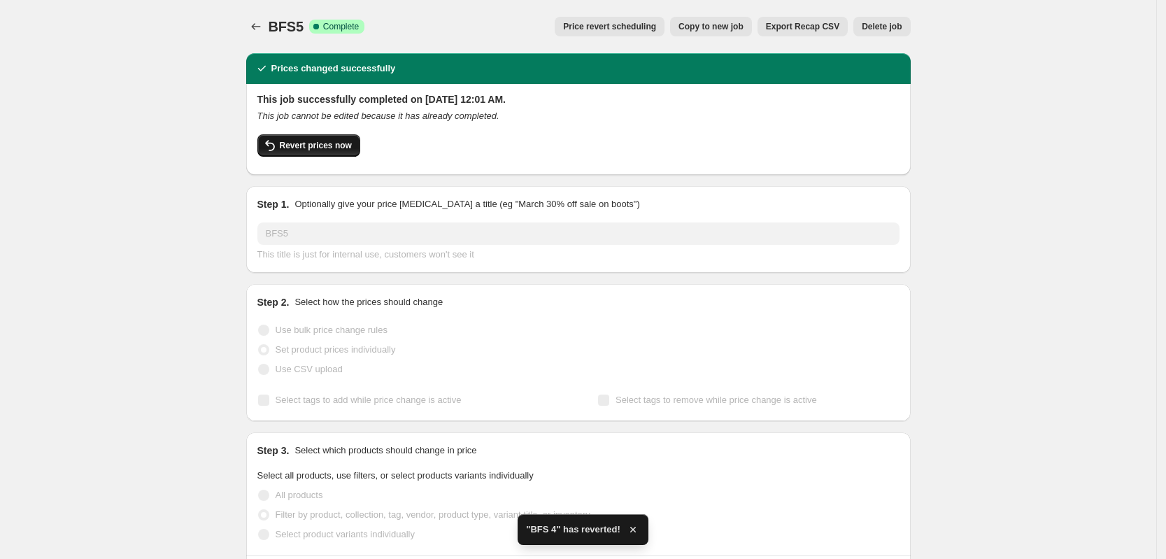
click at [285, 146] on span "Revert prices now" at bounding box center [316, 145] width 72 height 11
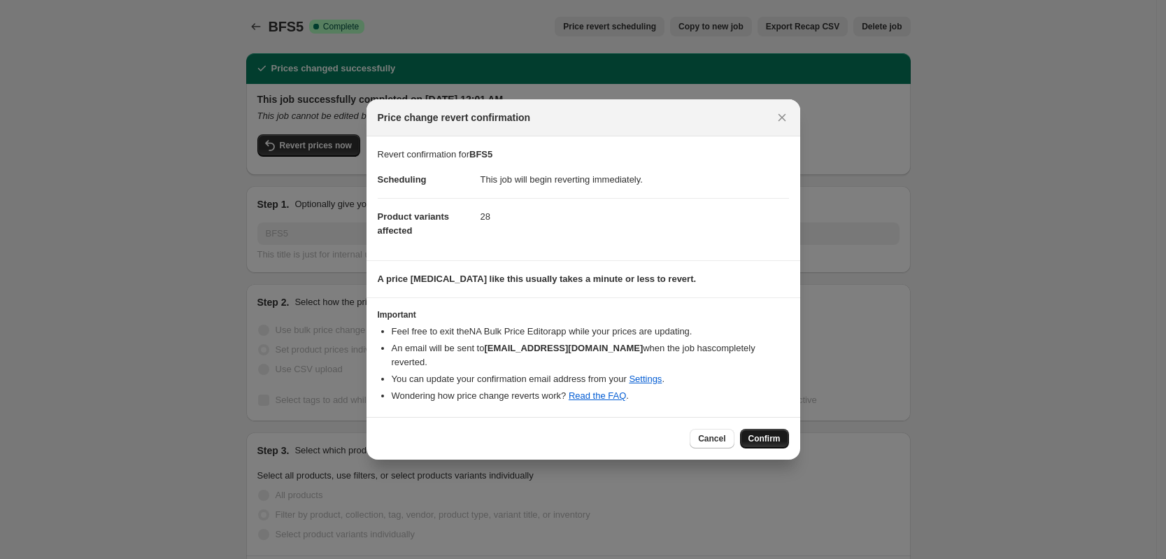
click at [771, 433] on span "Confirm" at bounding box center [764, 438] width 32 height 11
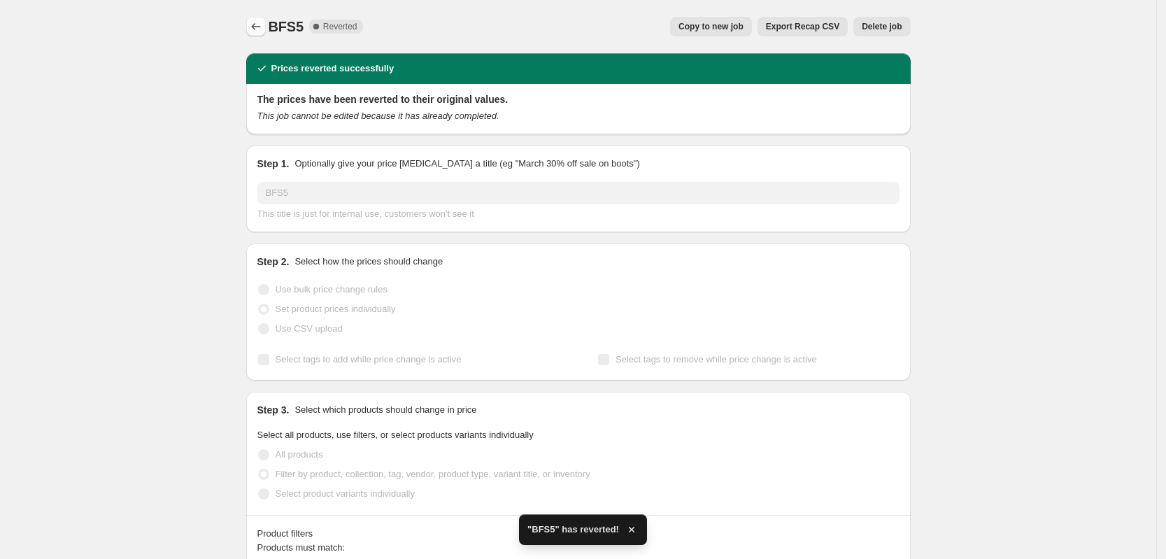
click at [263, 24] on icon "Price change jobs" at bounding box center [256, 27] width 14 height 14
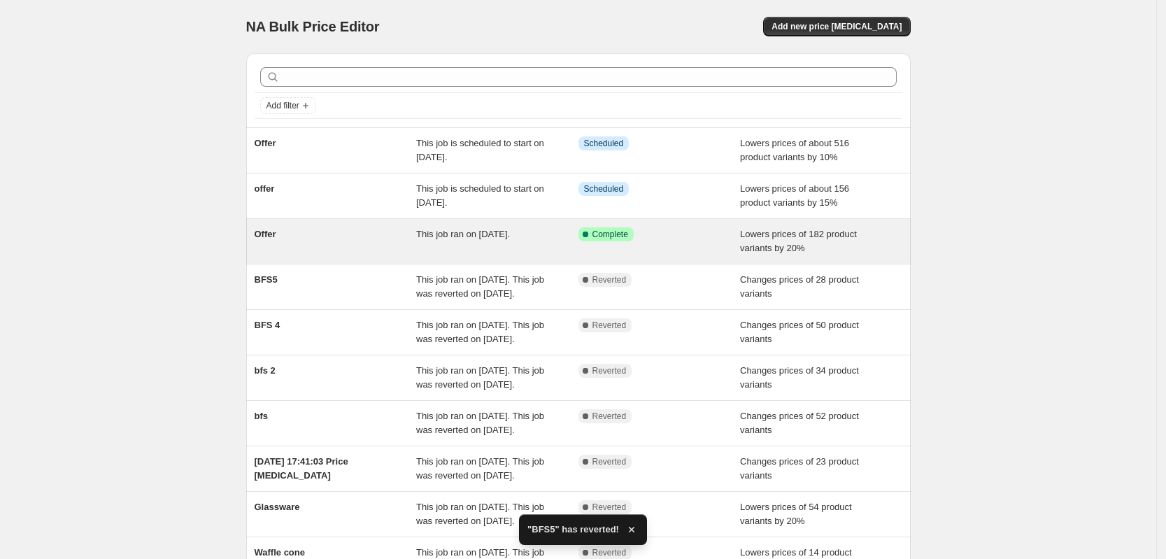
click at [462, 229] on span "This job ran on [DATE]." at bounding box center [463, 234] width 94 height 10
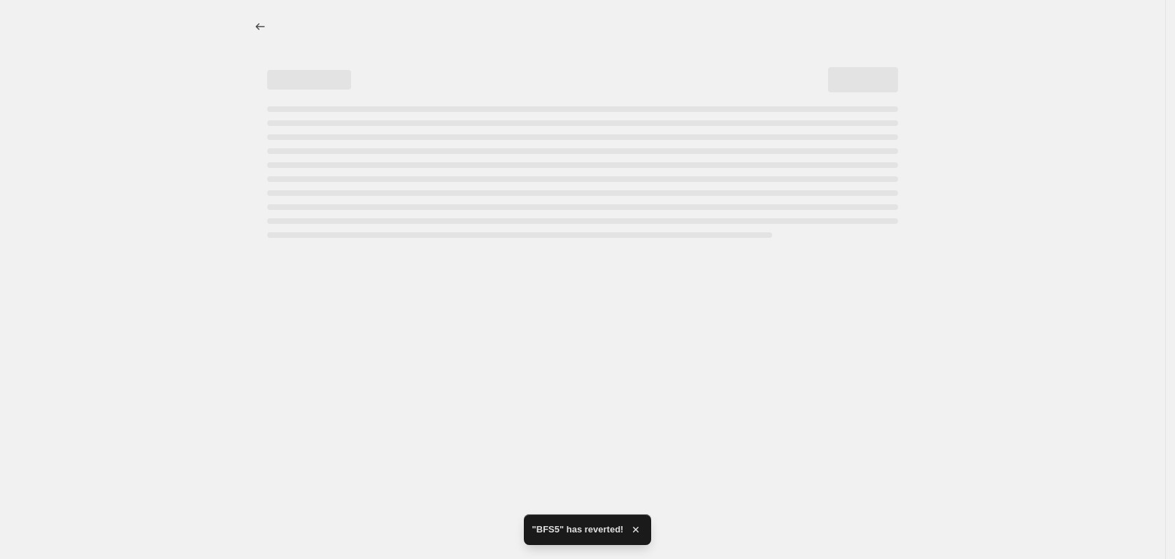
select select "percentage"
select select "collection"
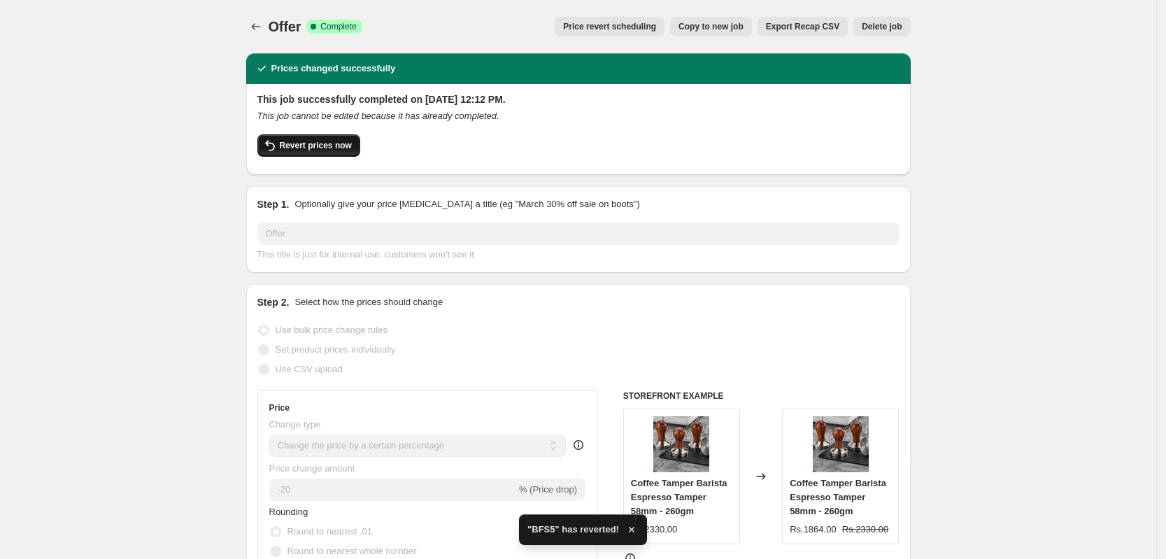
click at [319, 145] on span "Revert prices now" at bounding box center [316, 145] width 72 height 11
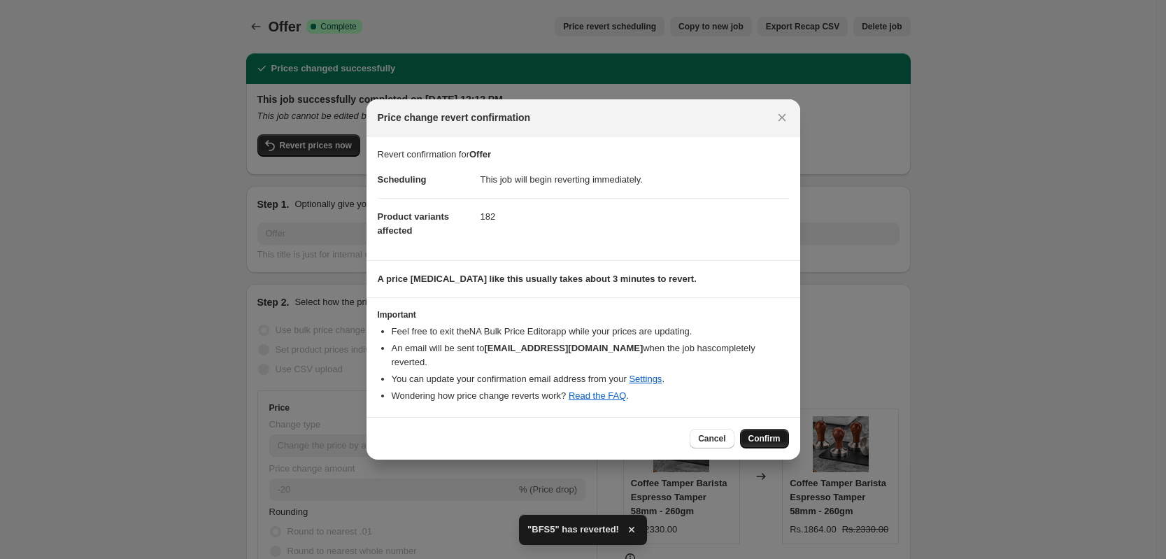
click at [760, 433] on span "Confirm" at bounding box center [764, 438] width 32 height 11
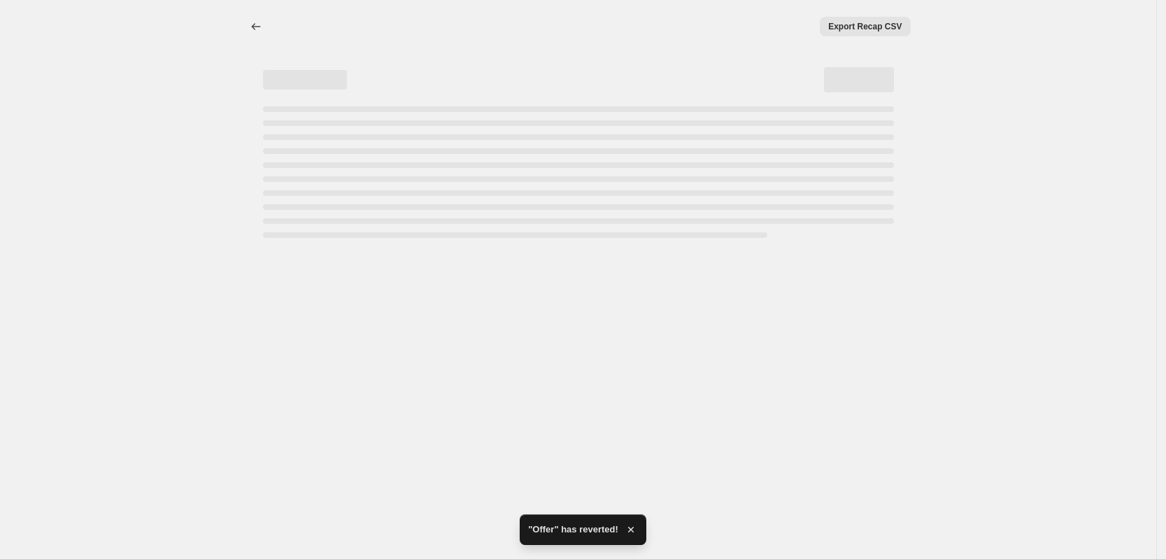
select select "percentage"
select select "collection"
